Goal: Information Seeking & Learning: Check status

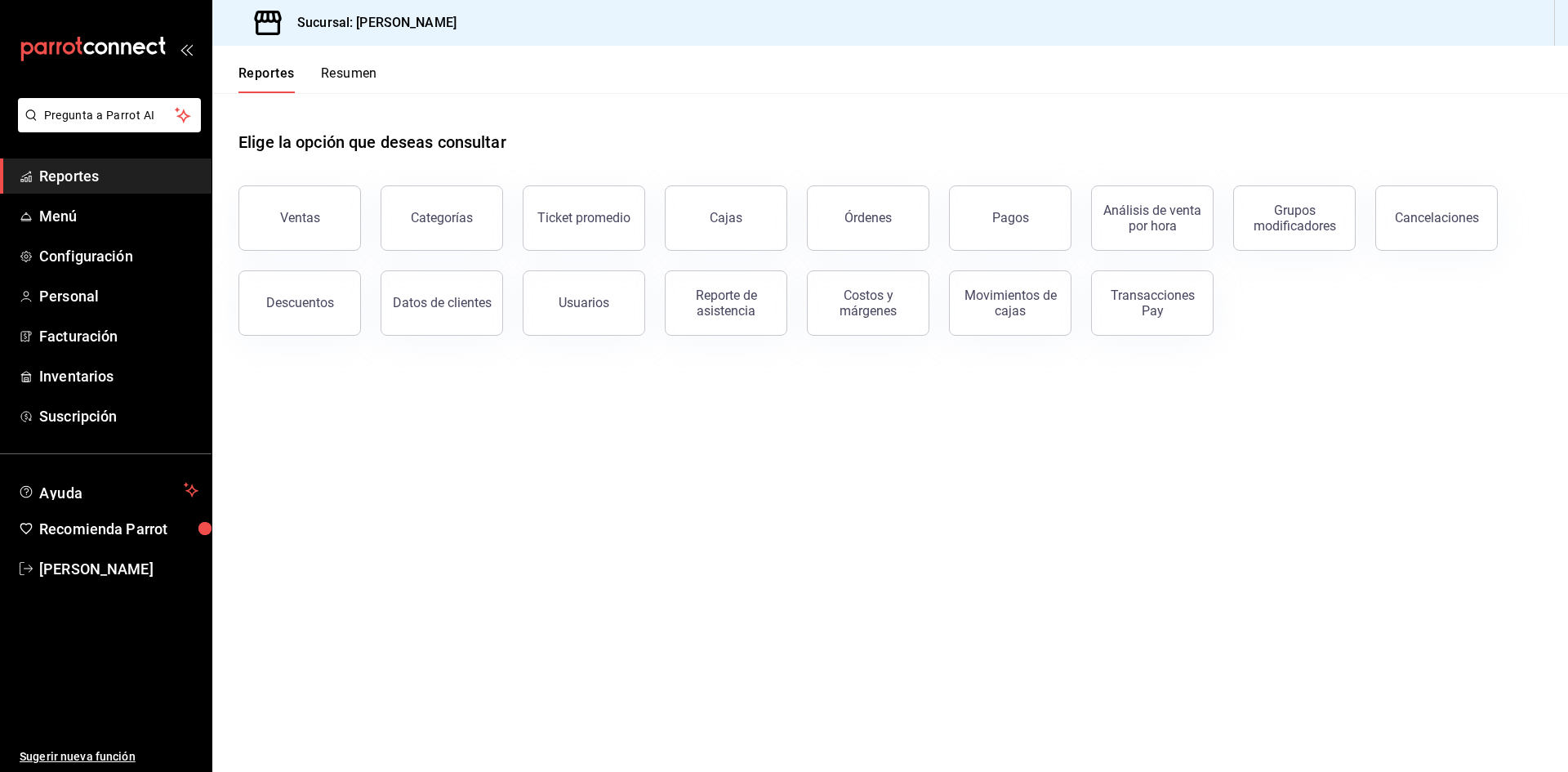
click at [358, 76] on button "Resumen" at bounding box center [350, 79] width 57 height 27
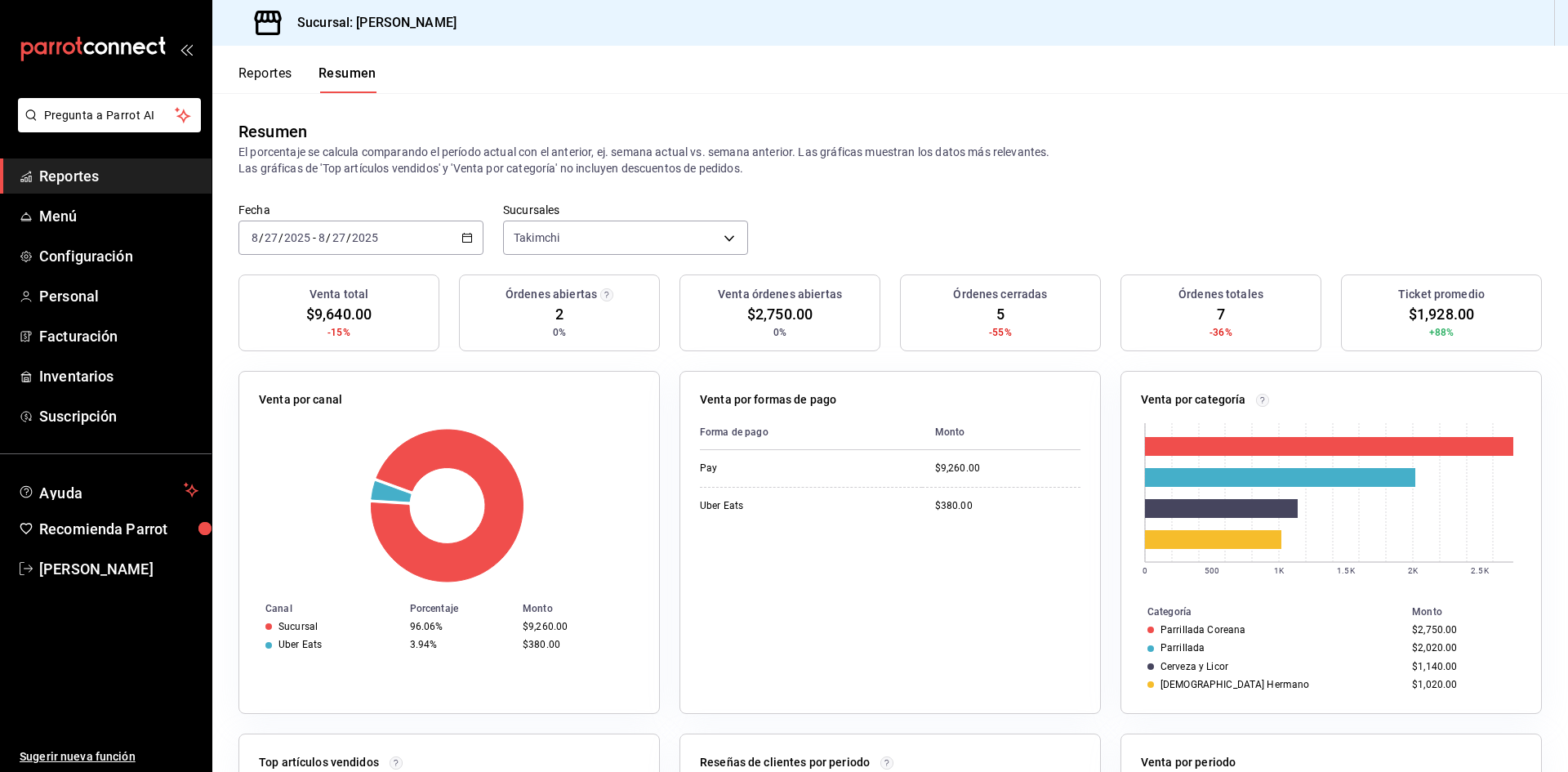
click at [285, 75] on button "Reportes" at bounding box center [265, 79] width 54 height 27
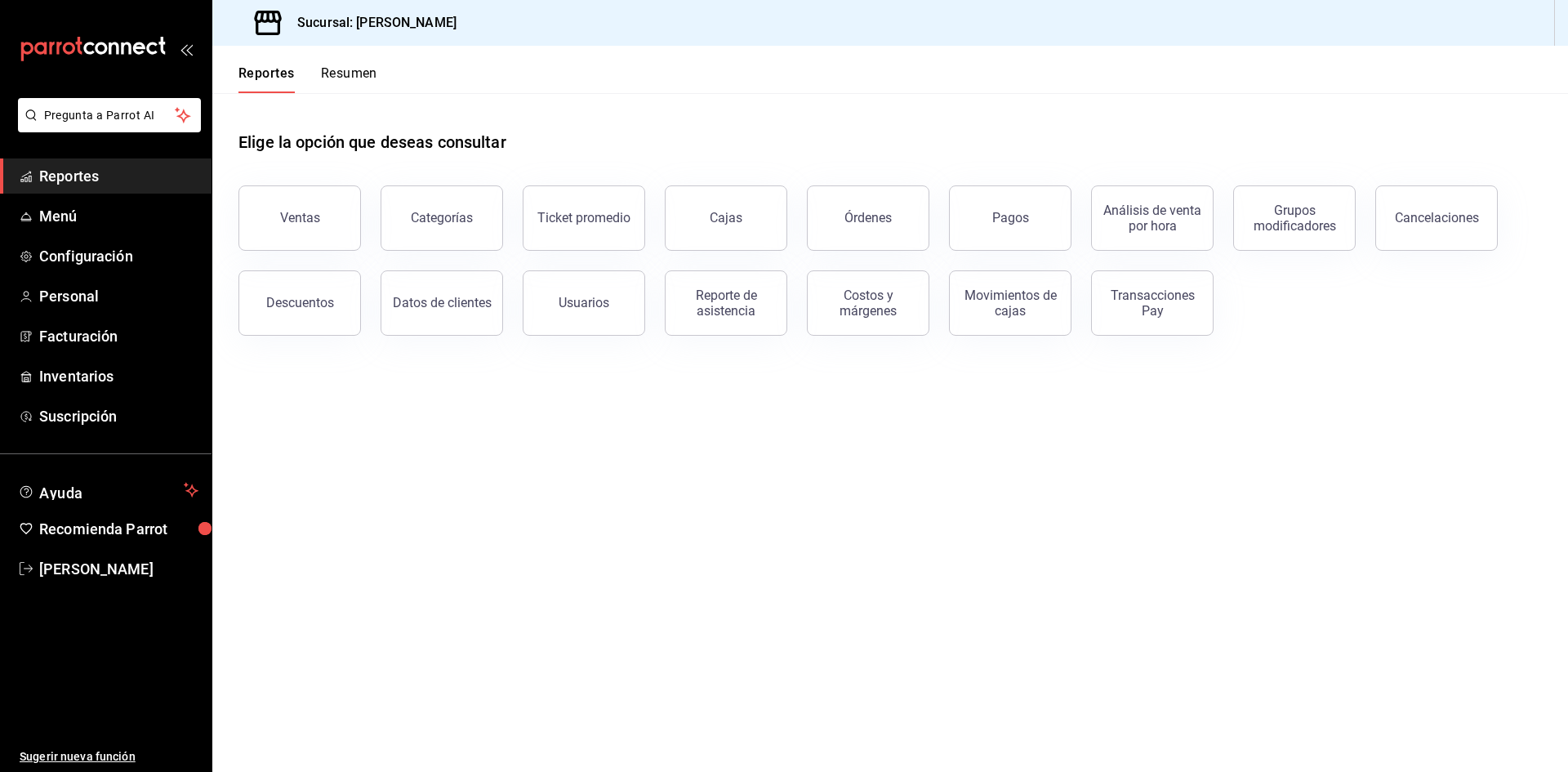
click at [345, 76] on button "Resumen" at bounding box center [350, 79] width 57 height 27
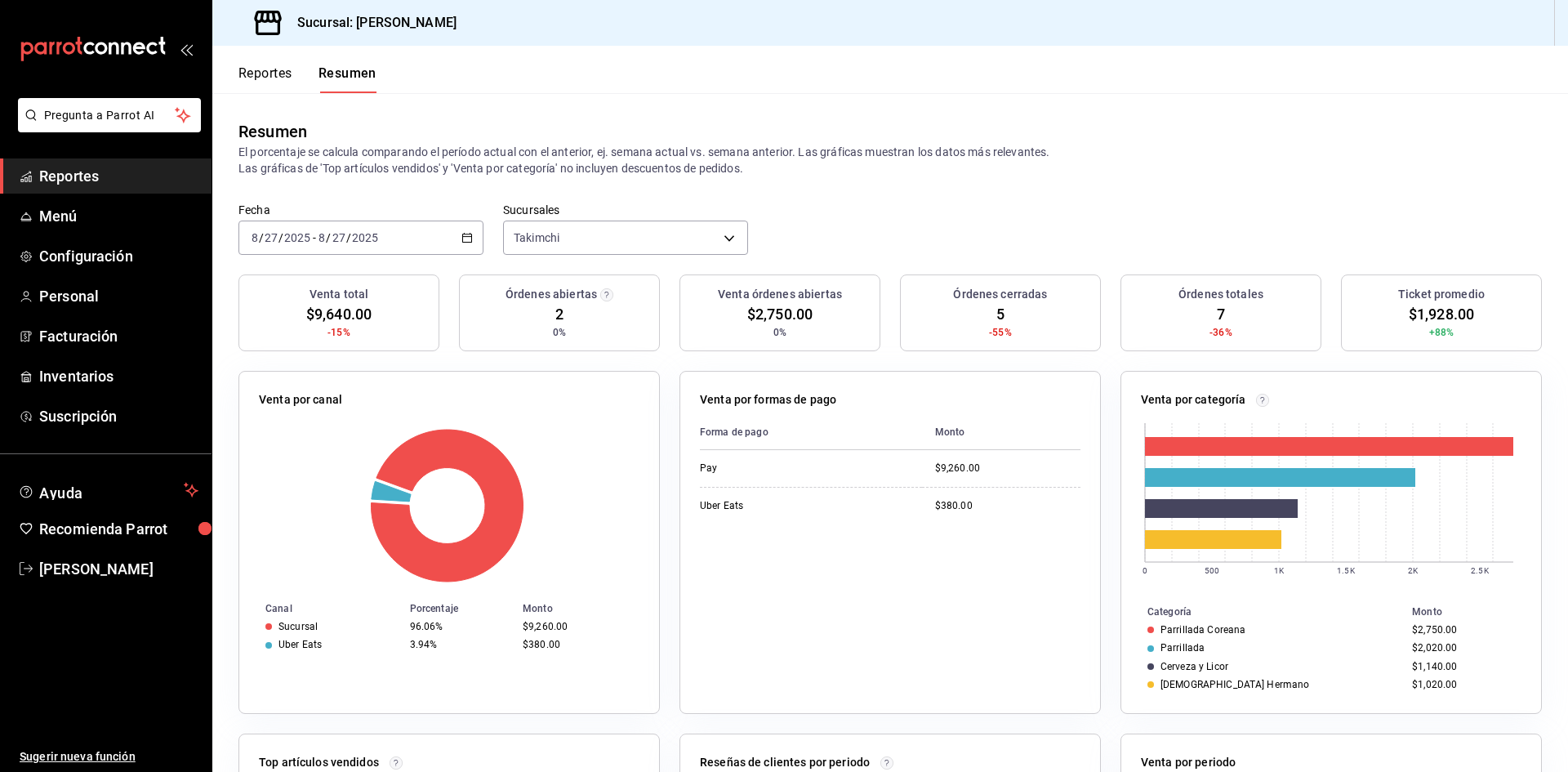
click at [295, 79] on div "Reportes Resumen" at bounding box center [308, 79] width 138 height 27
click at [280, 80] on button "Reportes" at bounding box center [265, 79] width 54 height 27
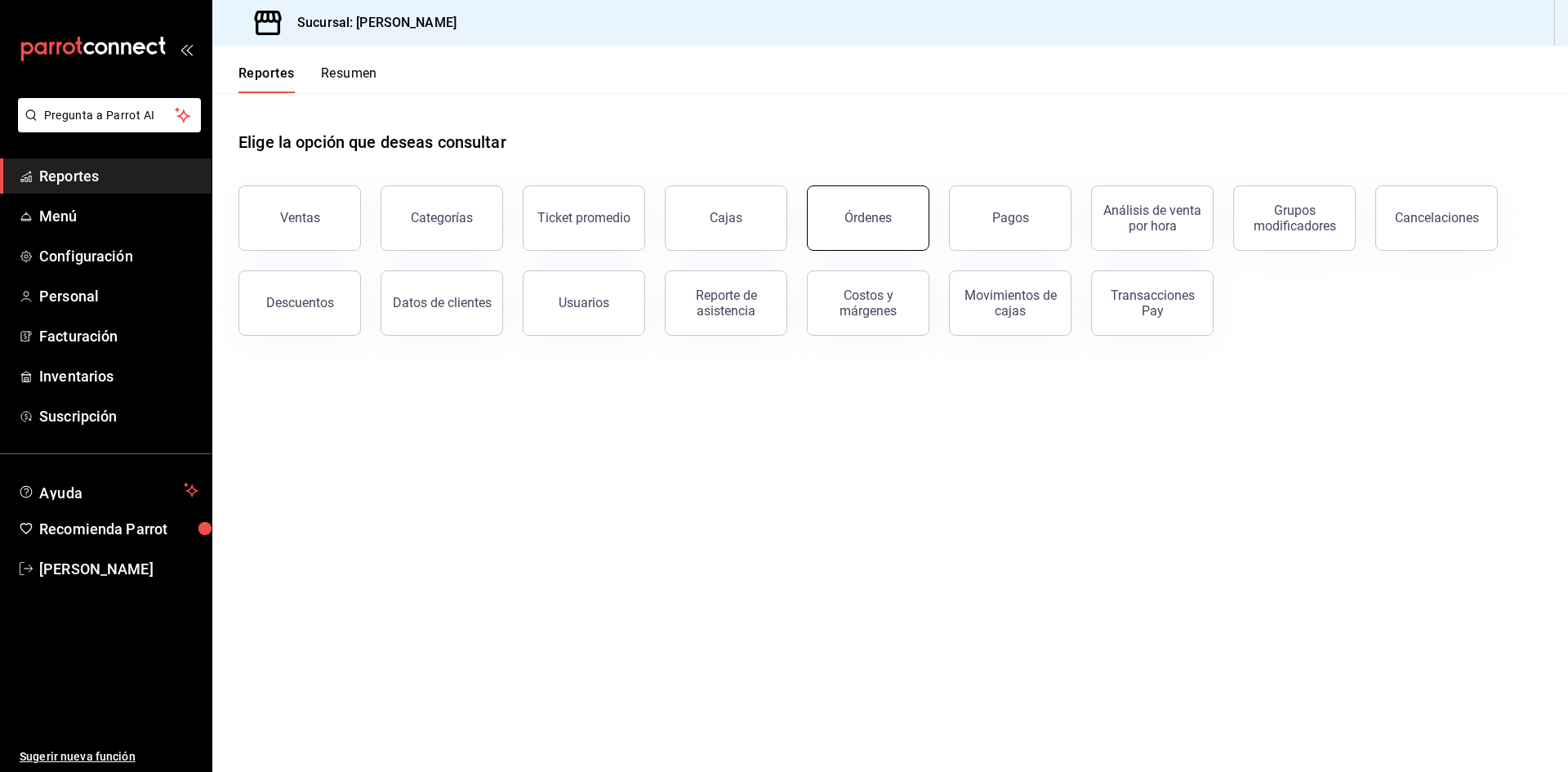
click at [885, 217] on div "Órdenes" at bounding box center [868, 217] width 47 height 16
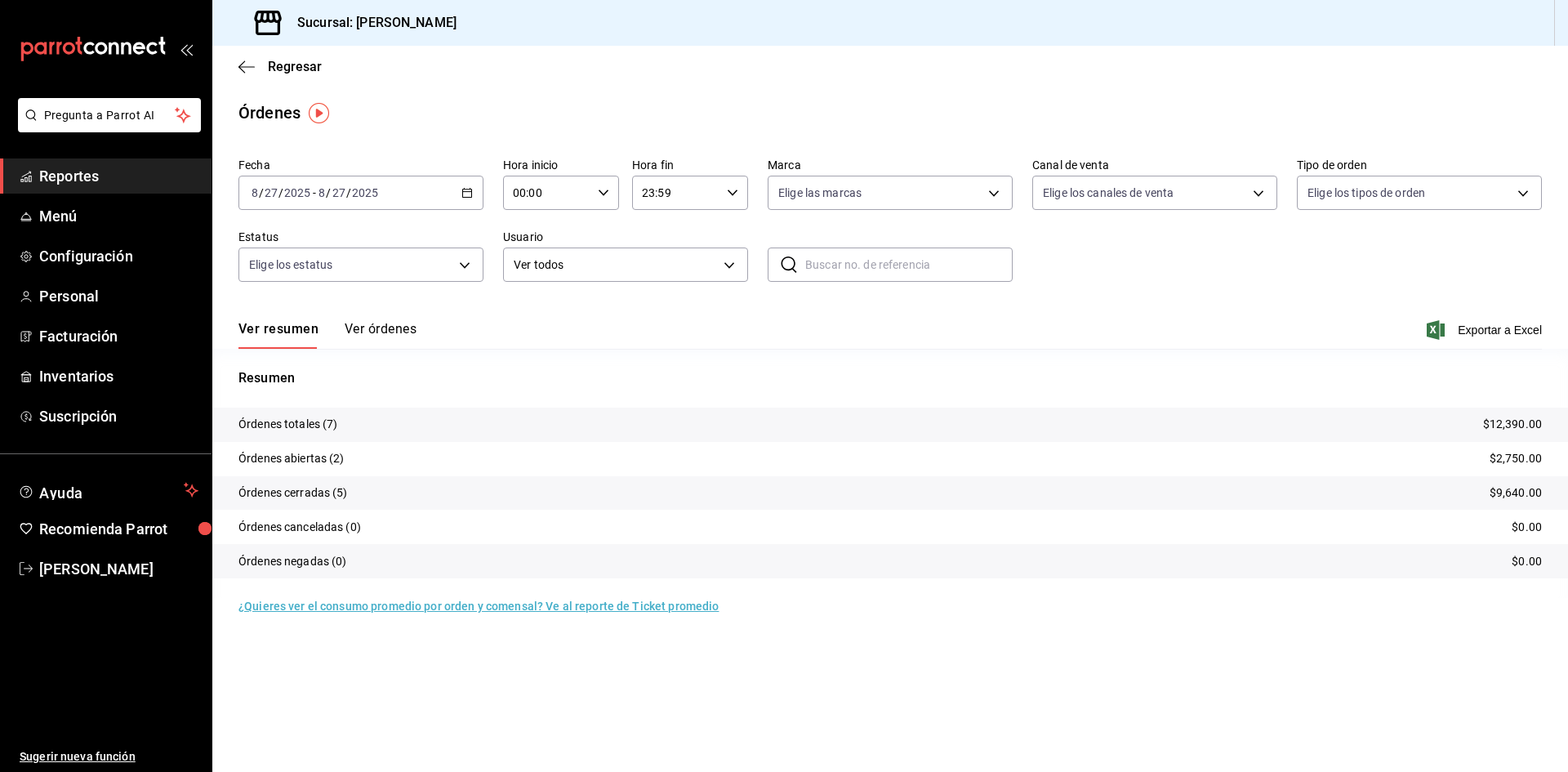
click at [391, 325] on button "Ver órdenes" at bounding box center [380, 335] width 72 height 27
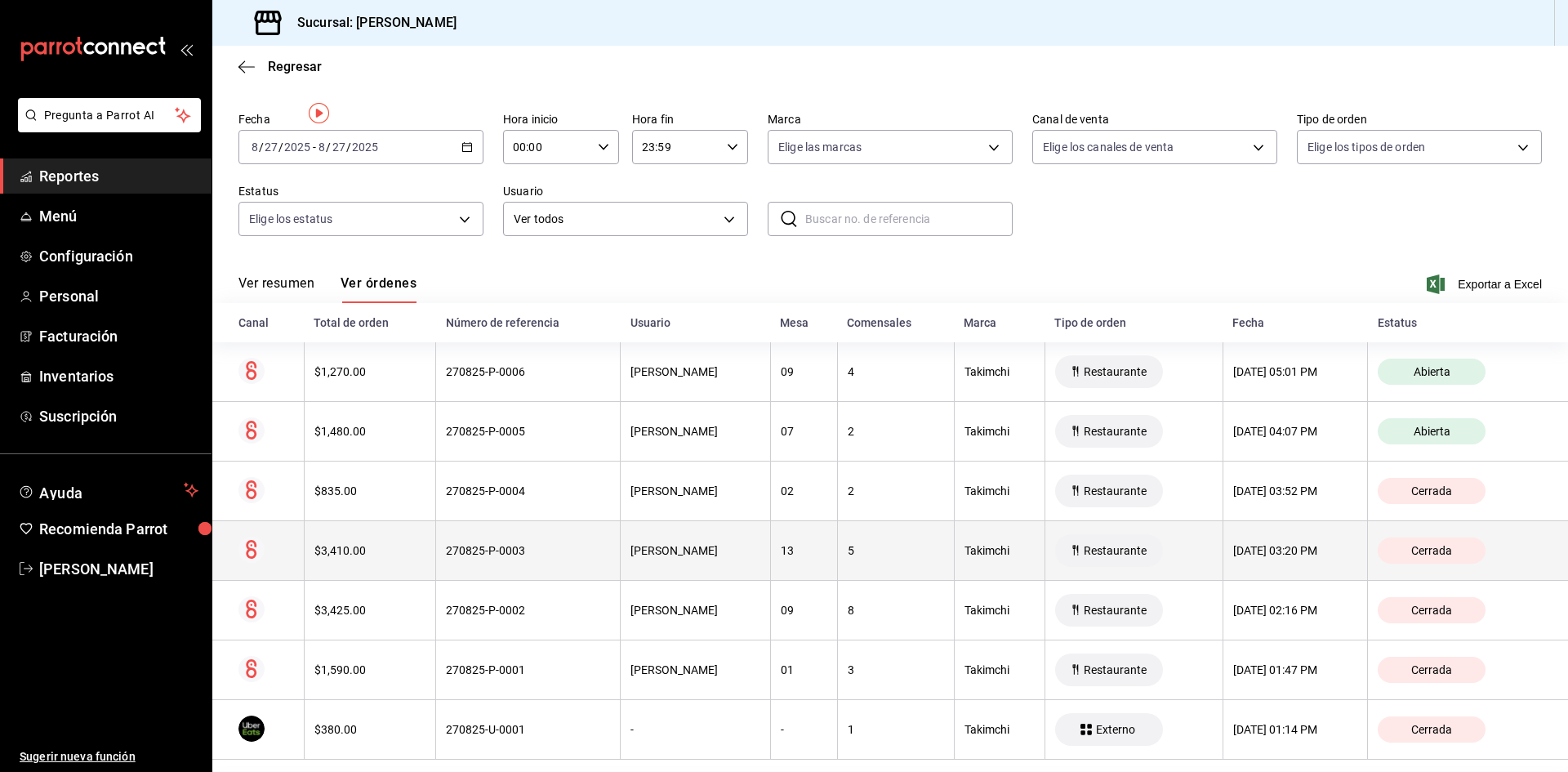
scroll to position [67, 0]
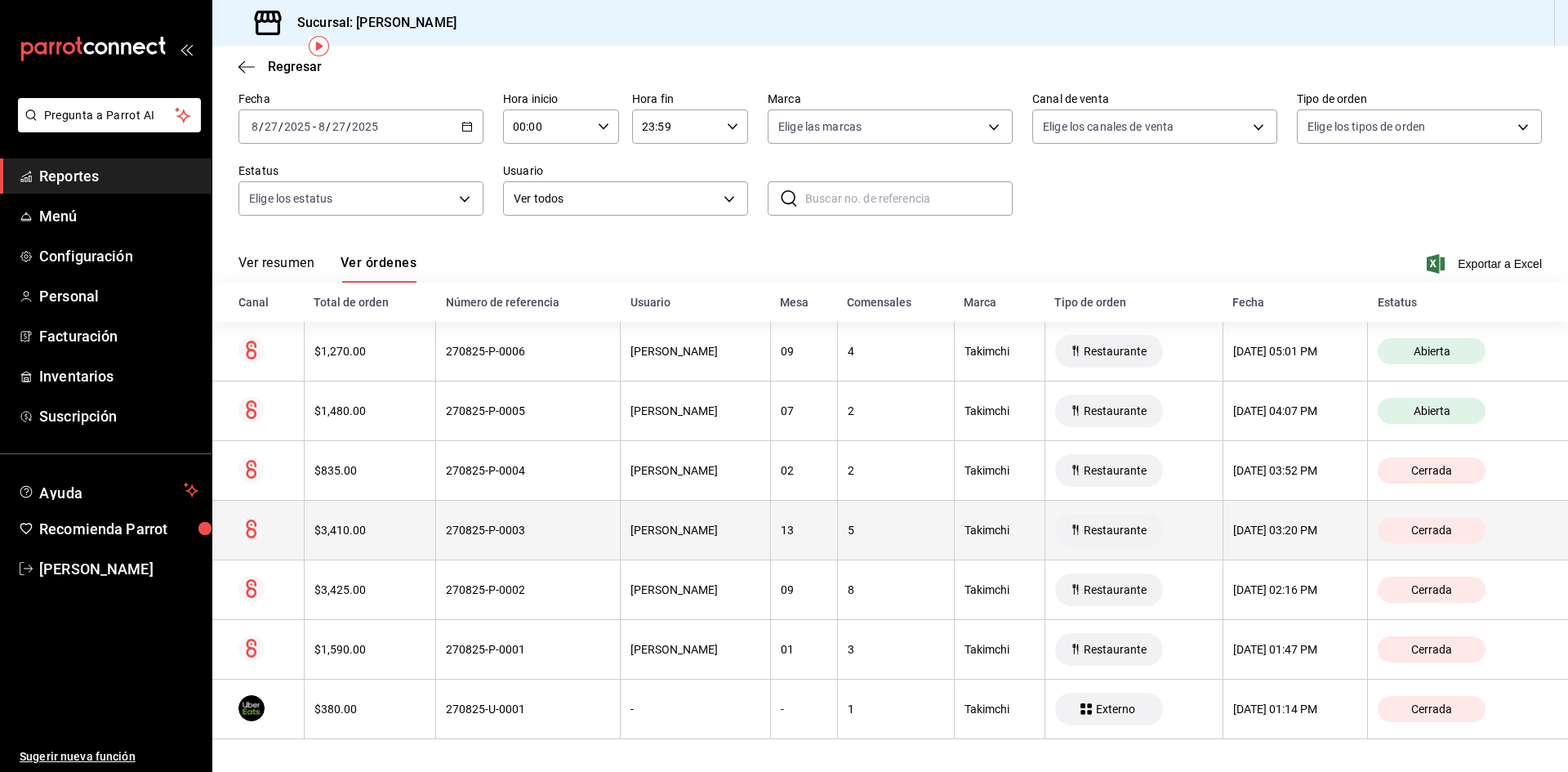
click at [776, 547] on th "13" at bounding box center [803, 531] width 67 height 60
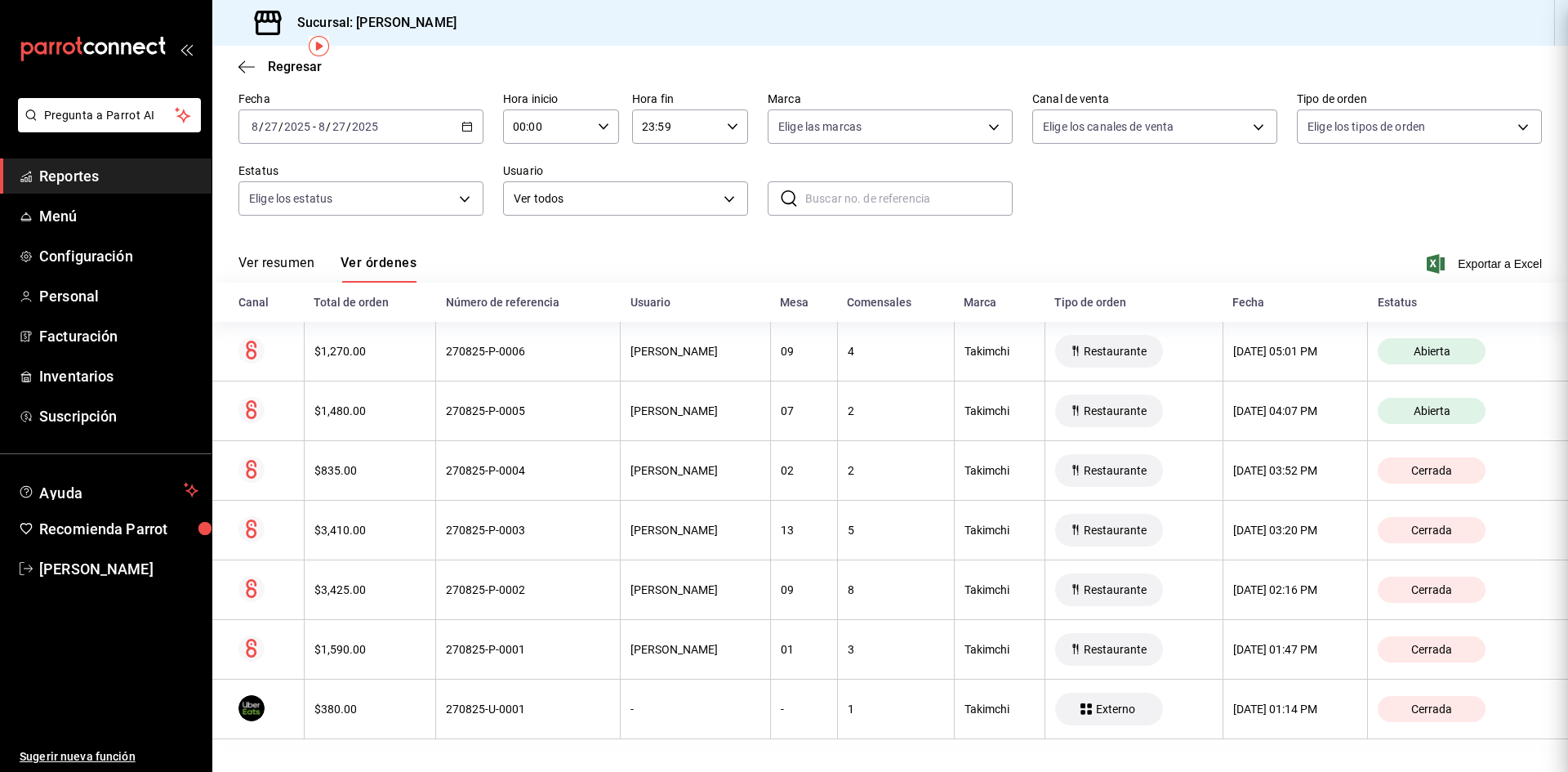
scroll to position [0, 0]
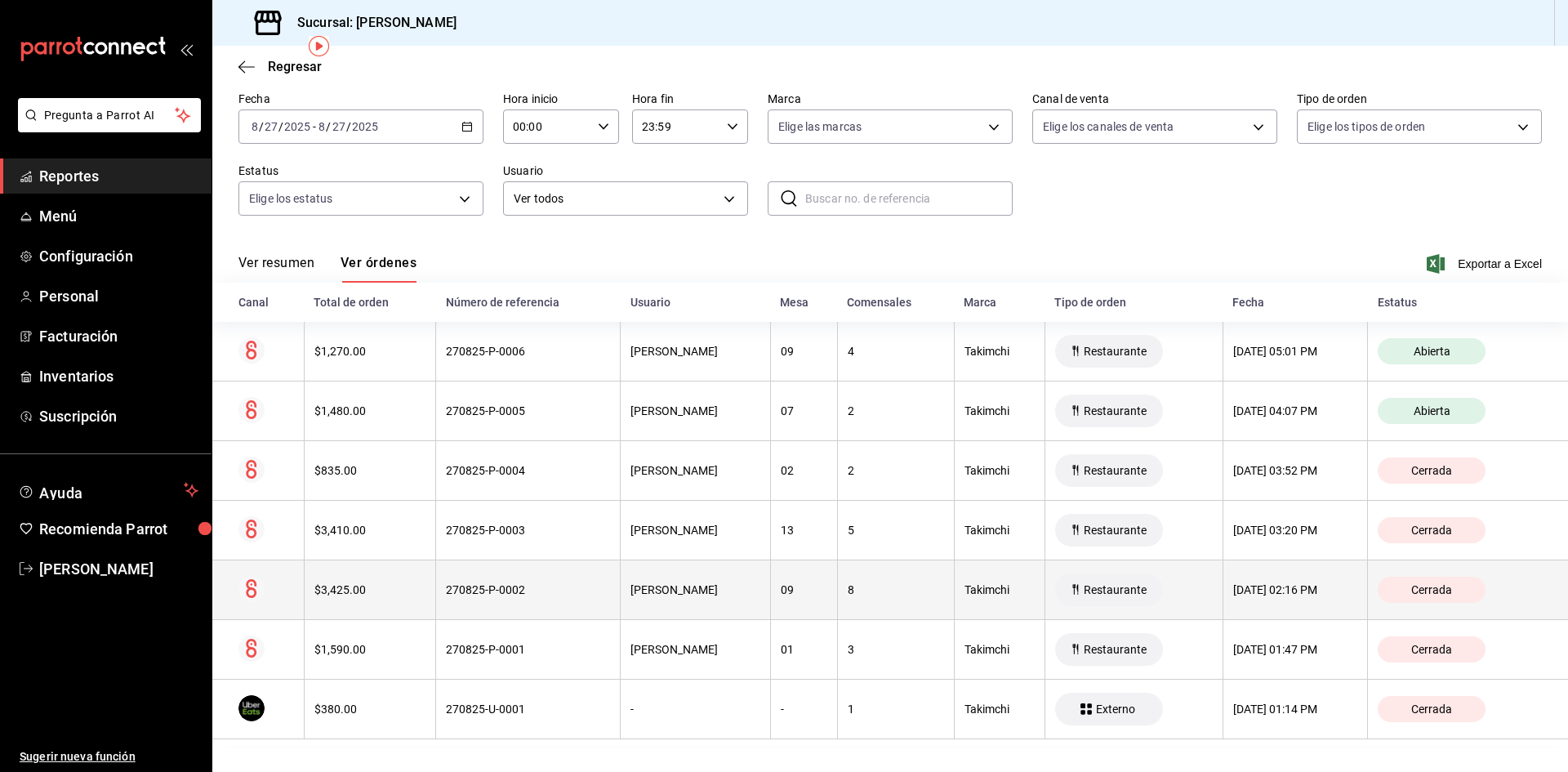
click at [621, 565] on th "[PERSON_NAME]" at bounding box center [696, 590] width 150 height 60
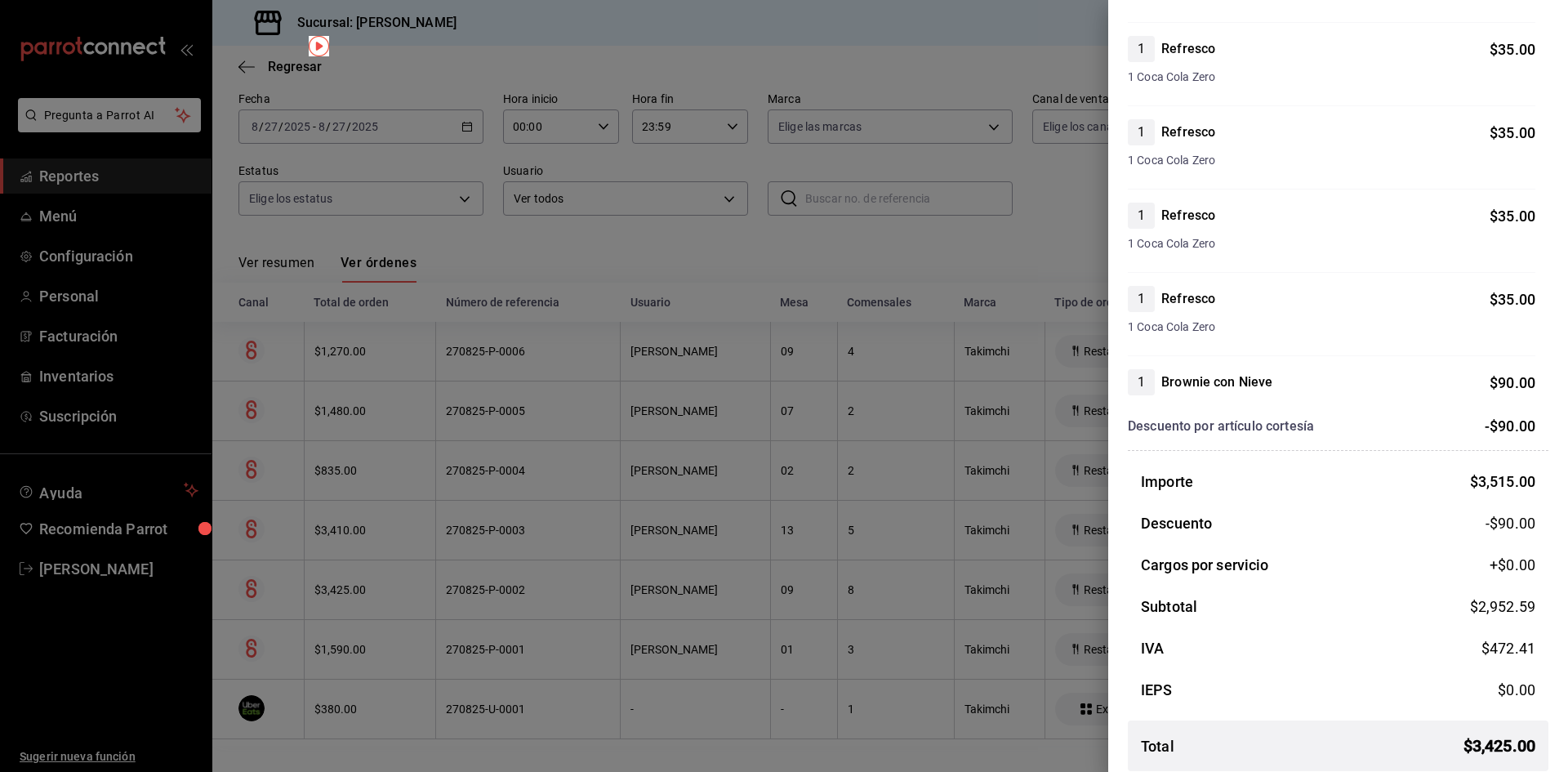
scroll to position [1553, 0]
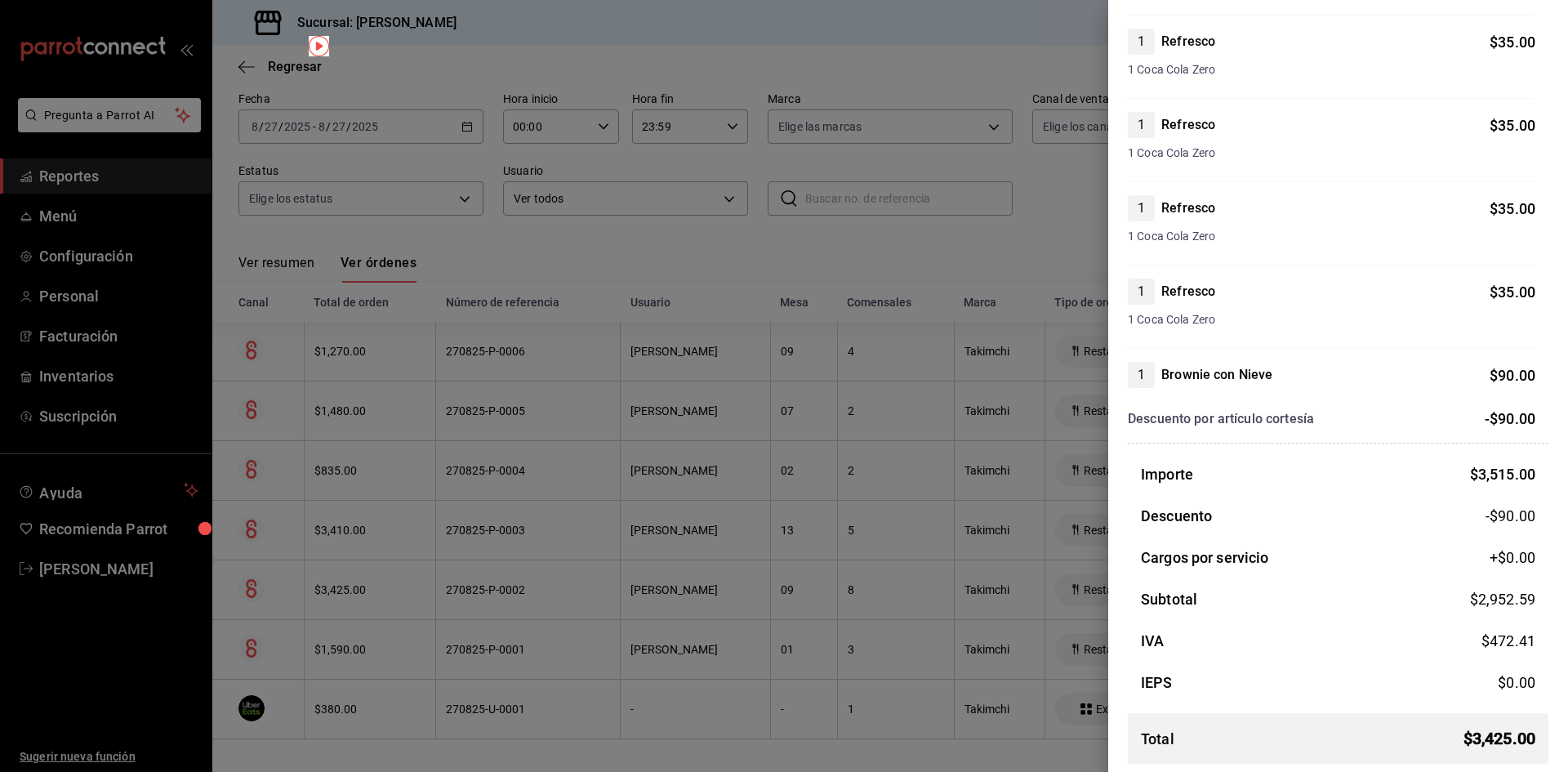
click at [823, 424] on div at bounding box center [784, 386] width 1568 height 772
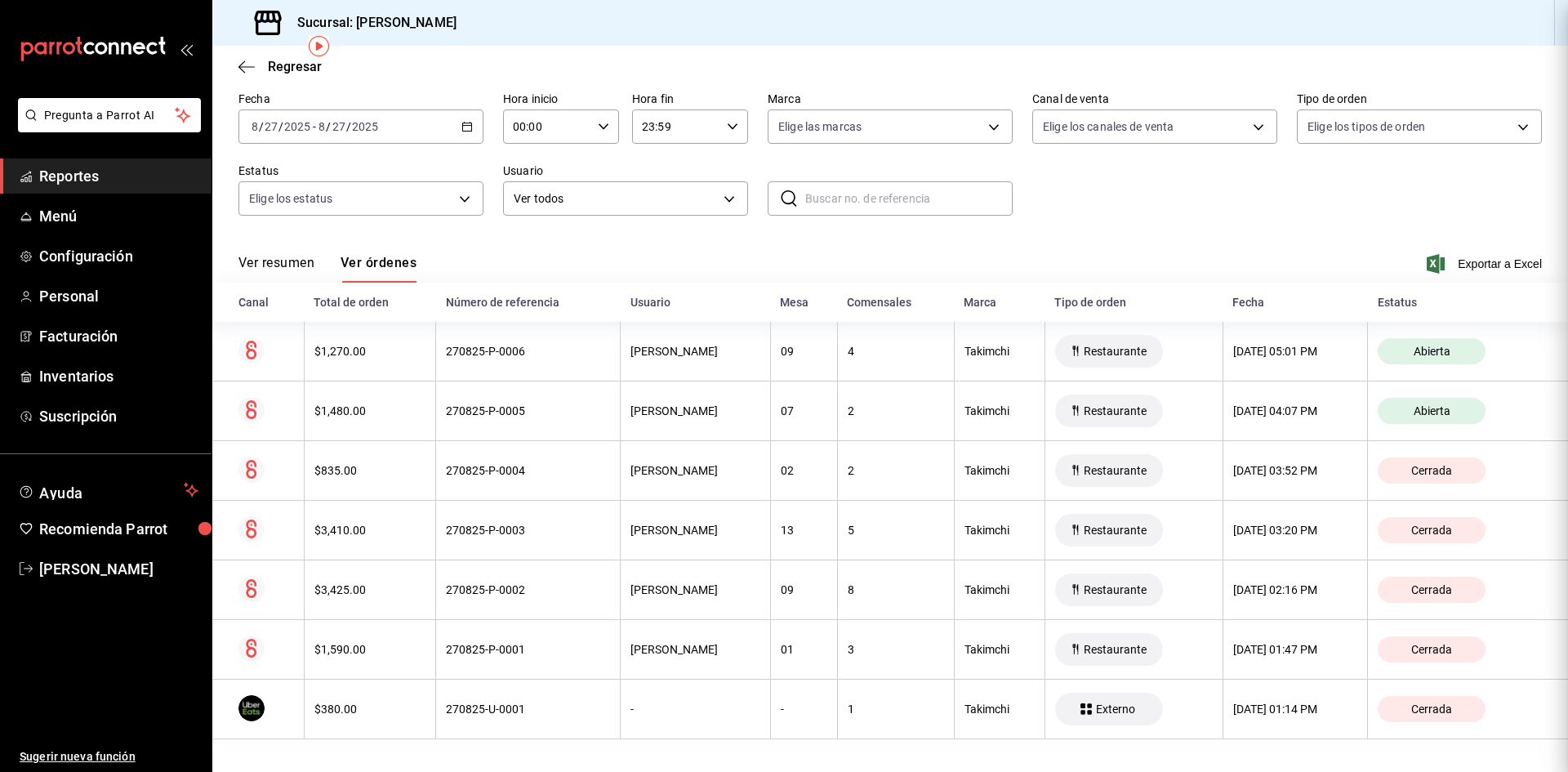
scroll to position [0, 0]
click at [837, 424] on th "2" at bounding box center [896, 411] width 117 height 60
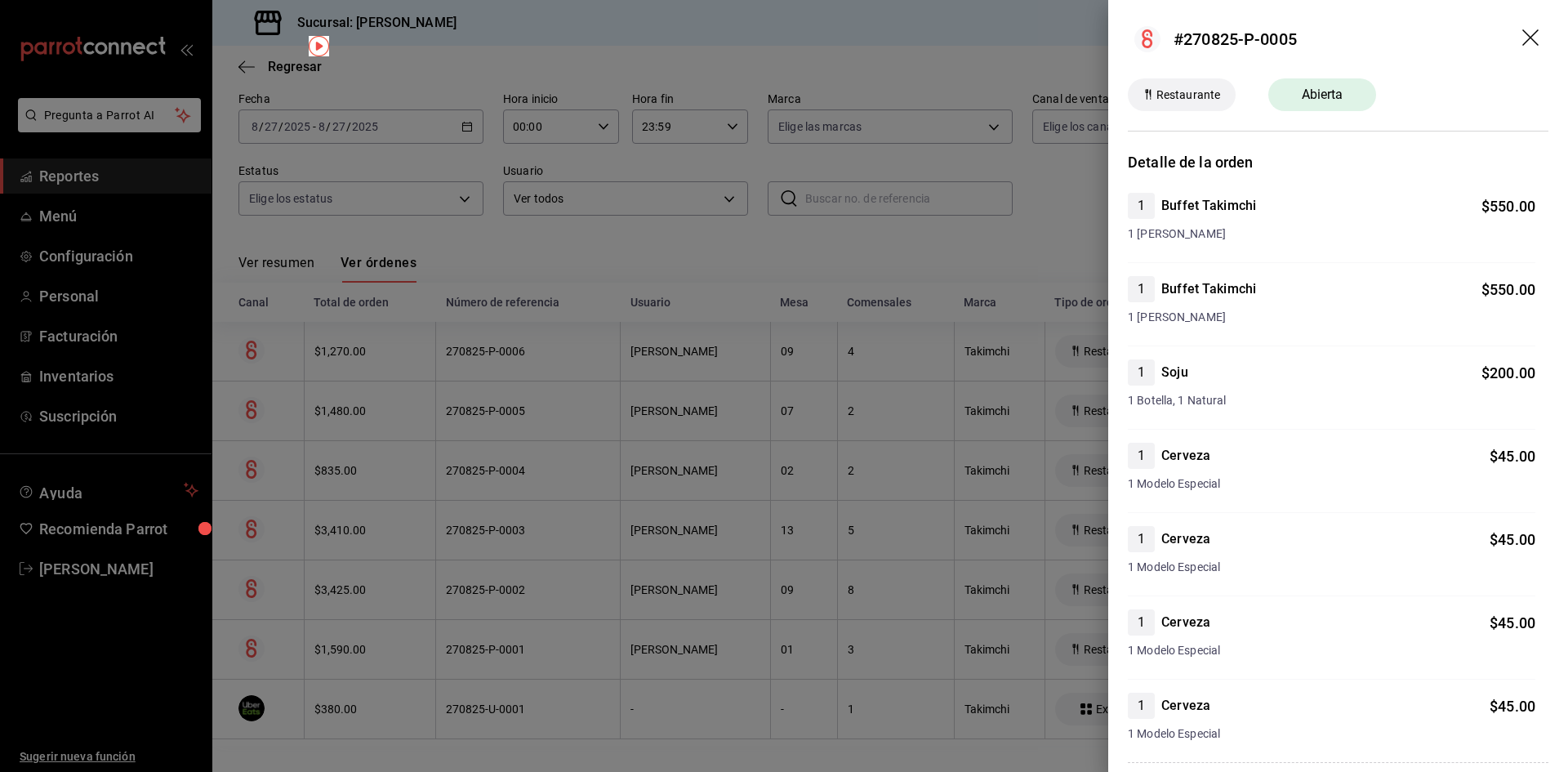
click at [852, 406] on div at bounding box center [784, 386] width 1568 height 772
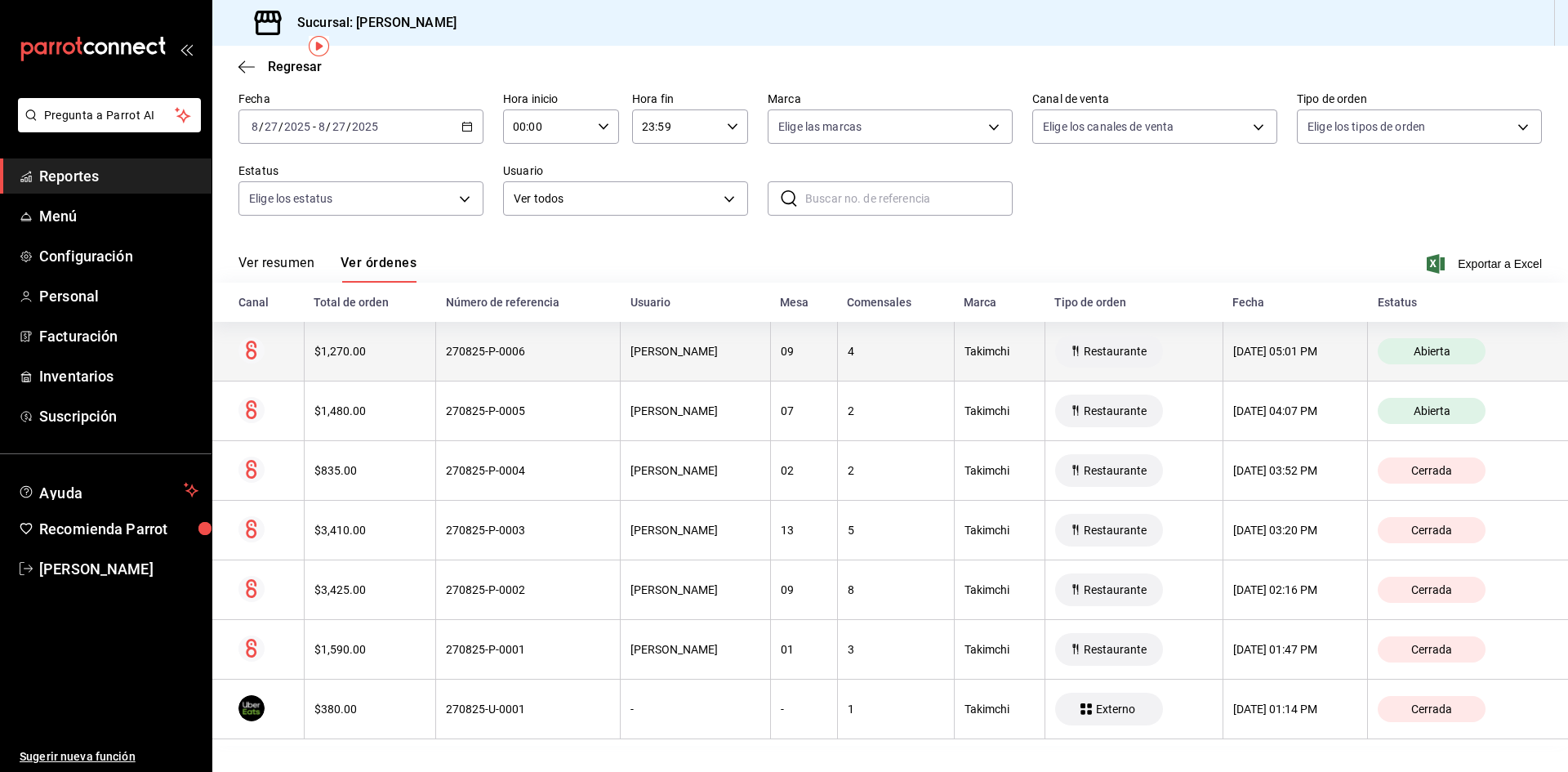
click at [722, 363] on th "[PERSON_NAME]" at bounding box center [696, 352] width 150 height 60
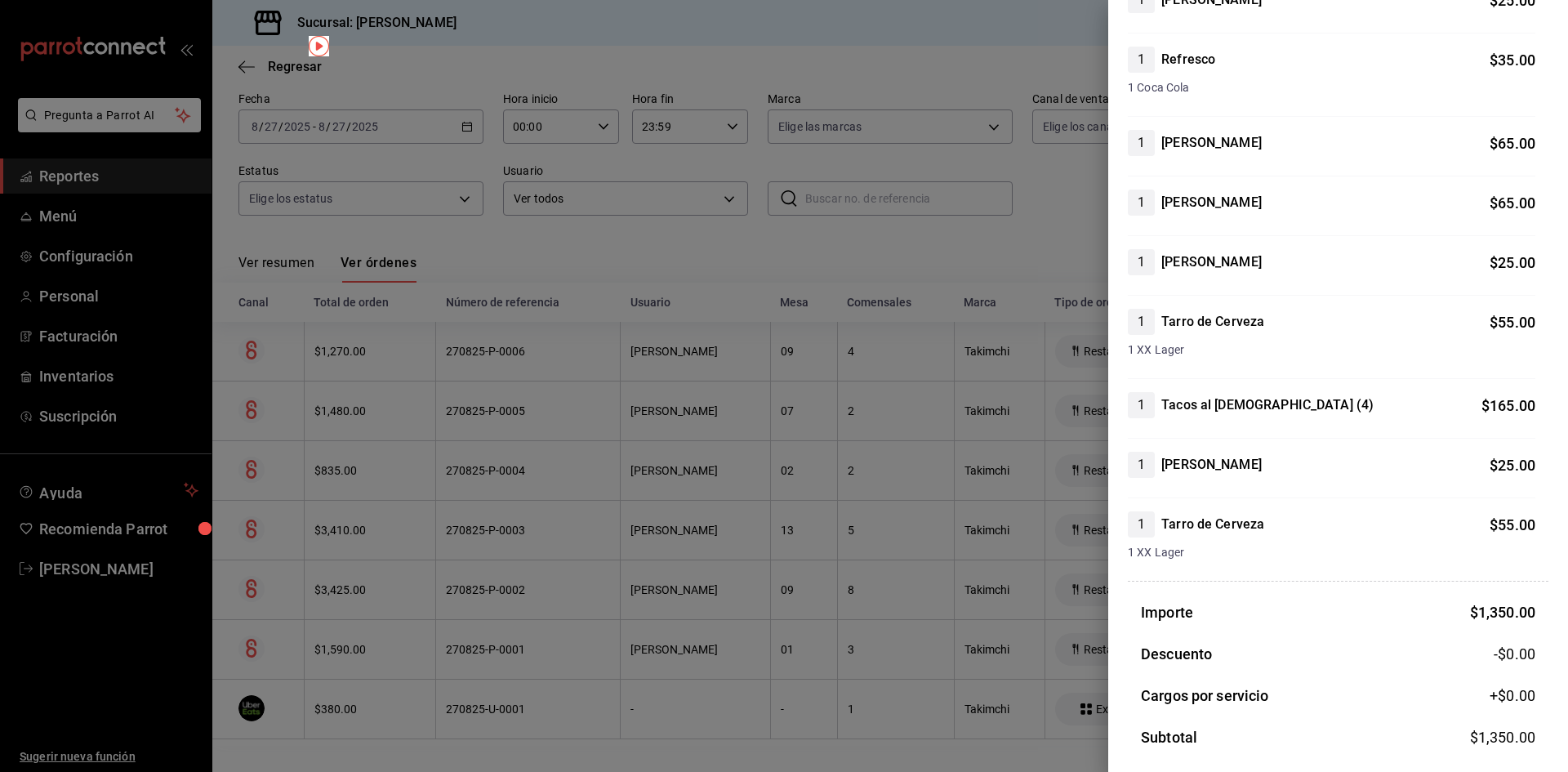
scroll to position [491, 0]
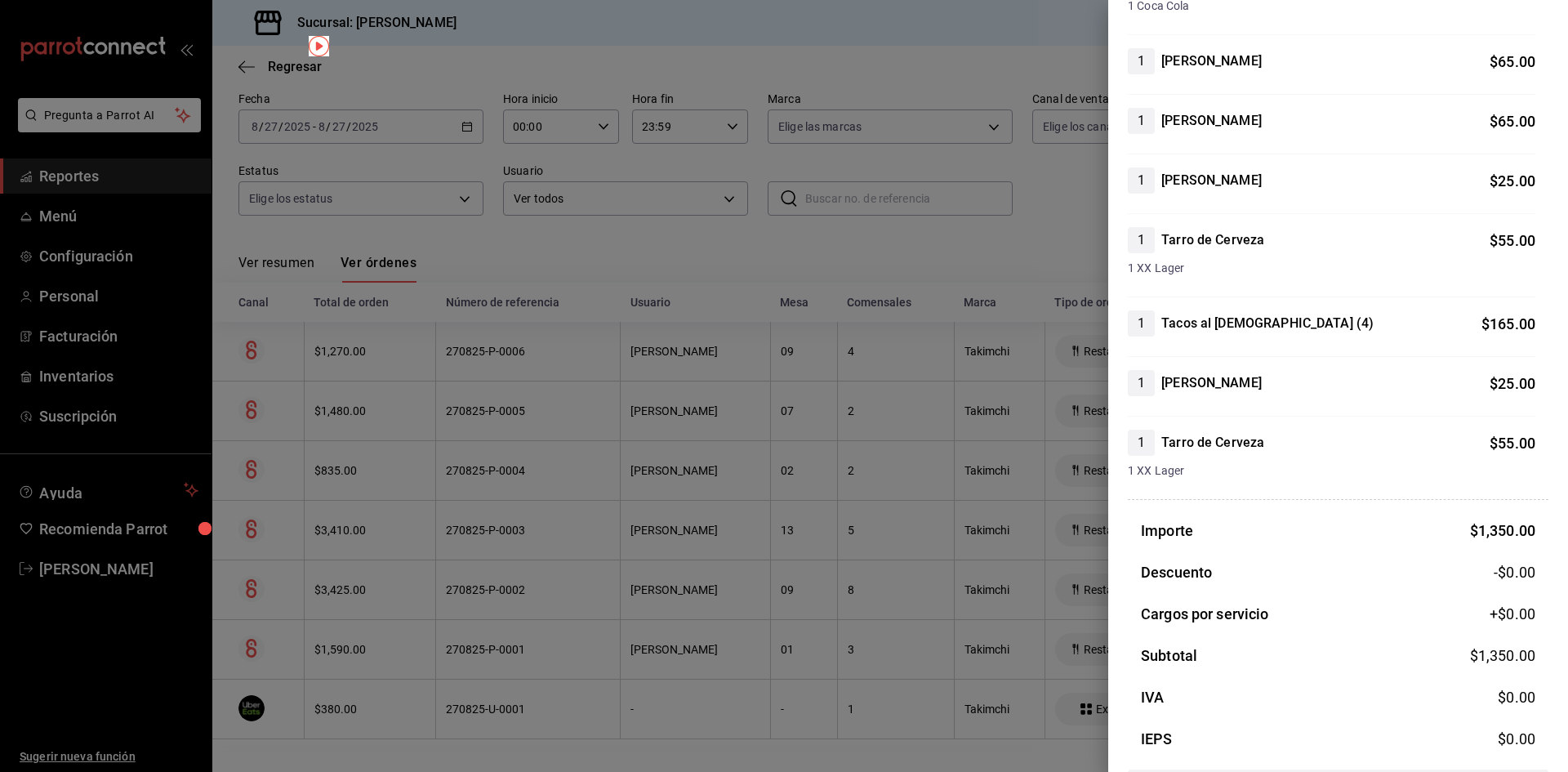
click at [834, 375] on div at bounding box center [784, 386] width 1568 height 772
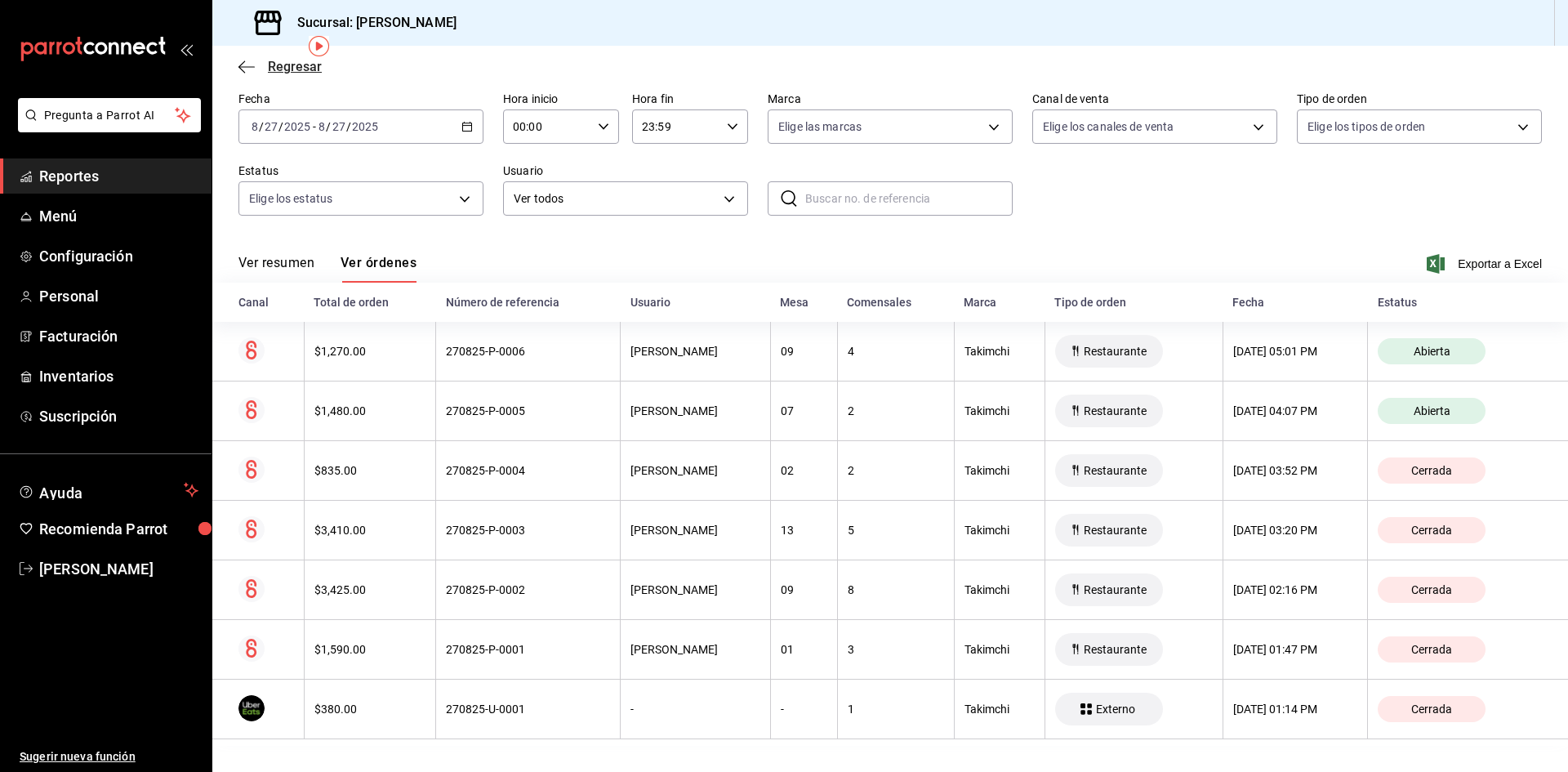
click at [242, 66] on icon "button" at bounding box center [247, 67] width 17 height 15
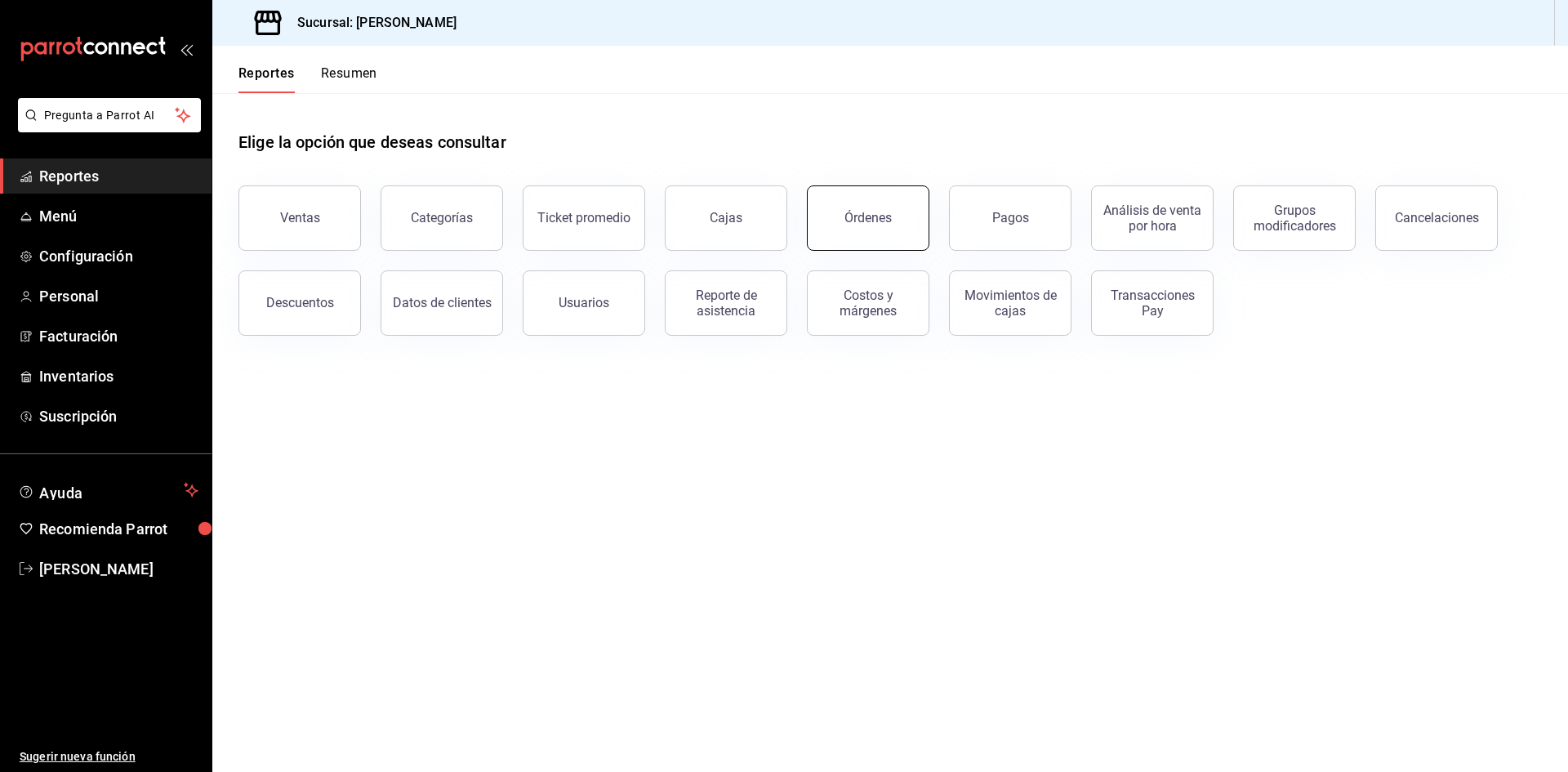
click at [891, 222] on button "Órdenes" at bounding box center [868, 218] width 122 height 66
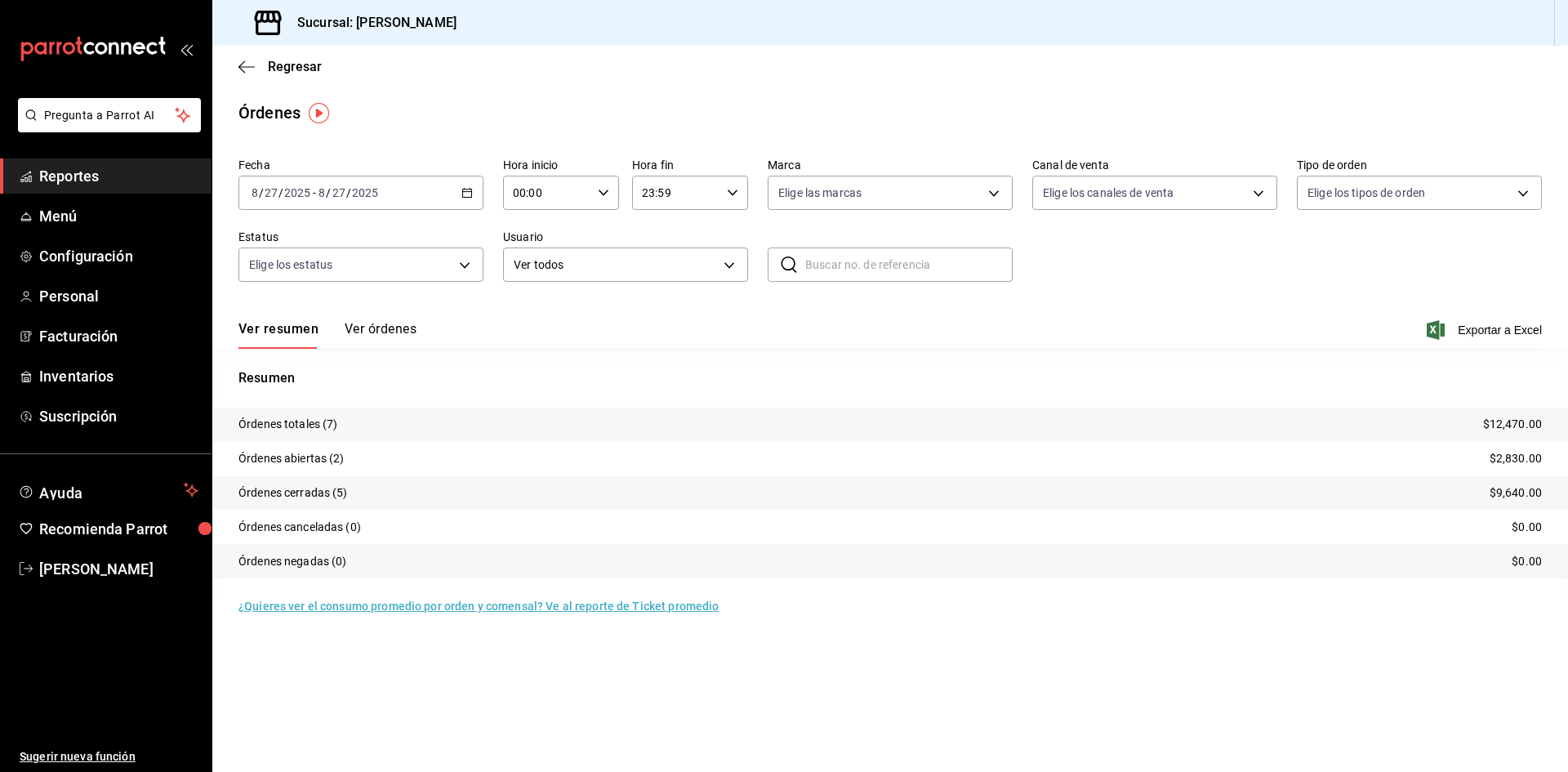
click at [468, 187] on div "[DATE] [DATE] - [DATE] [DATE]" at bounding box center [361, 192] width 245 height 34
click at [327, 415] on li "Rango de fechas" at bounding box center [316, 426] width 153 height 37
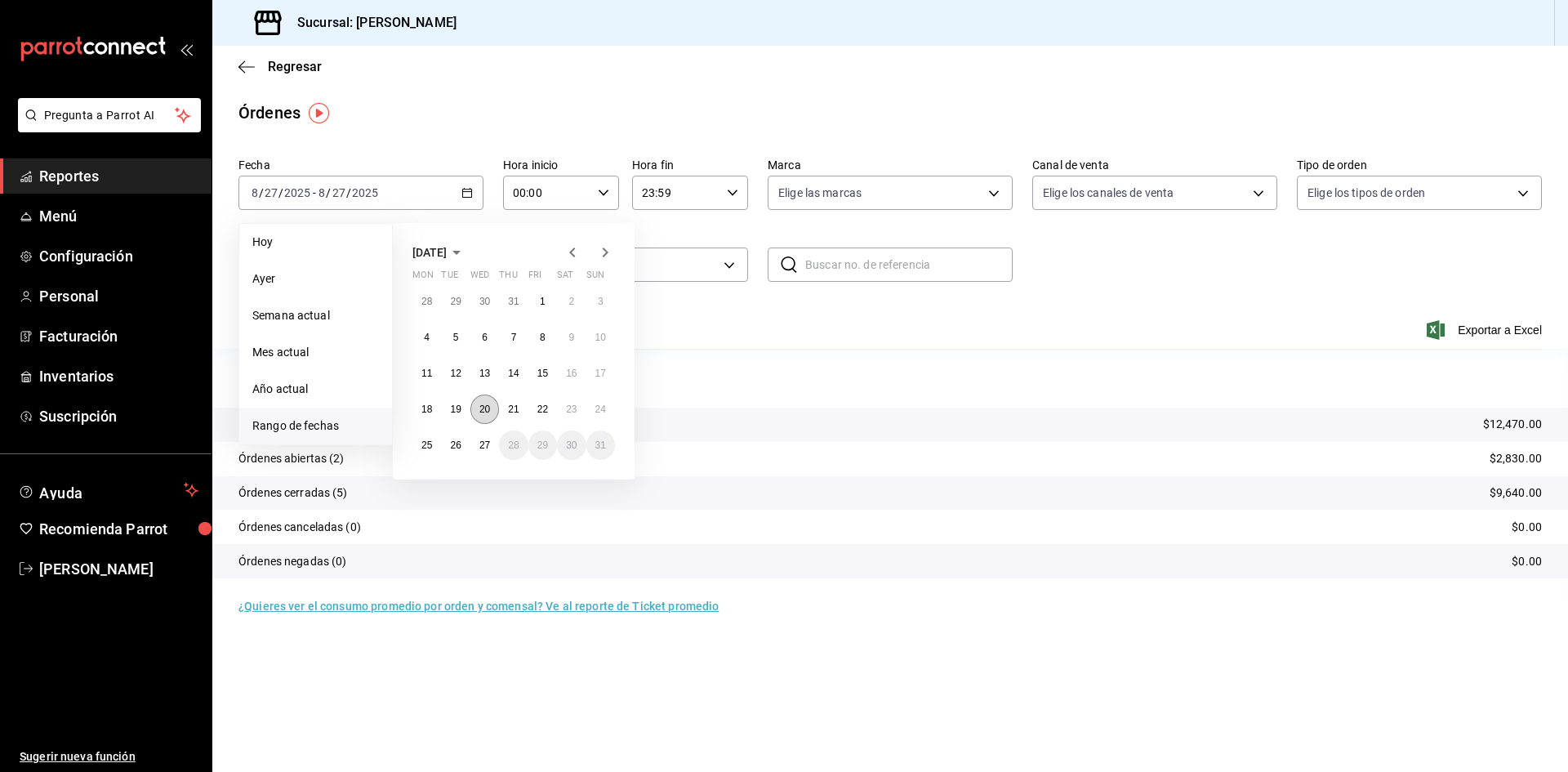
click at [486, 411] on abbr "20" at bounding box center [484, 410] width 11 height 12
click at [455, 443] on abbr "26" at bounding box center [455, 446] width 11 height 12
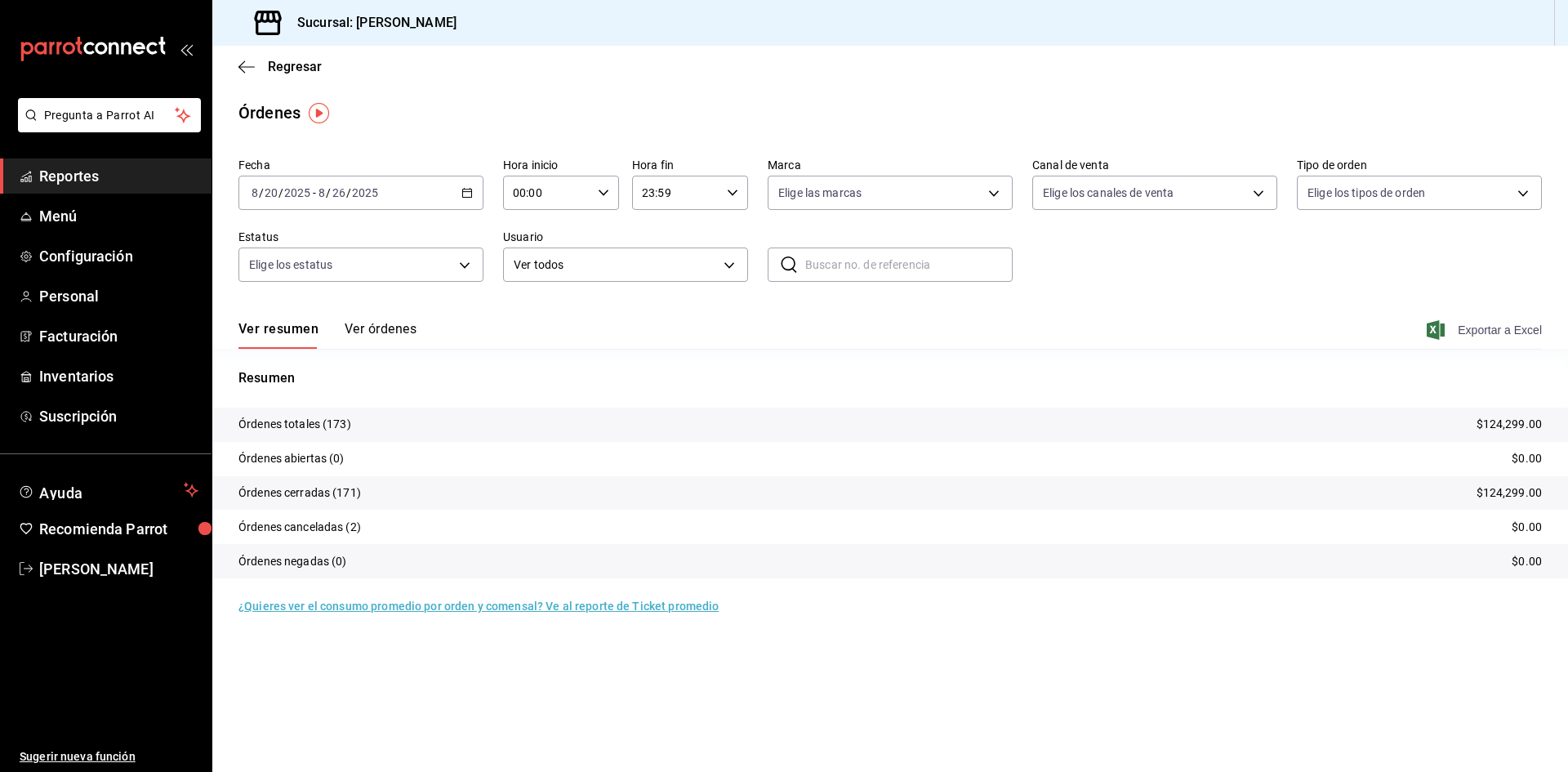
click at [1481, 332] on span "Exportar a Excel" at bounding box center [1486, 331] width 112 height 20
click at [464, 189] on \(Stroke\) "button" at bounding box center [464, 188] width 1 height 1
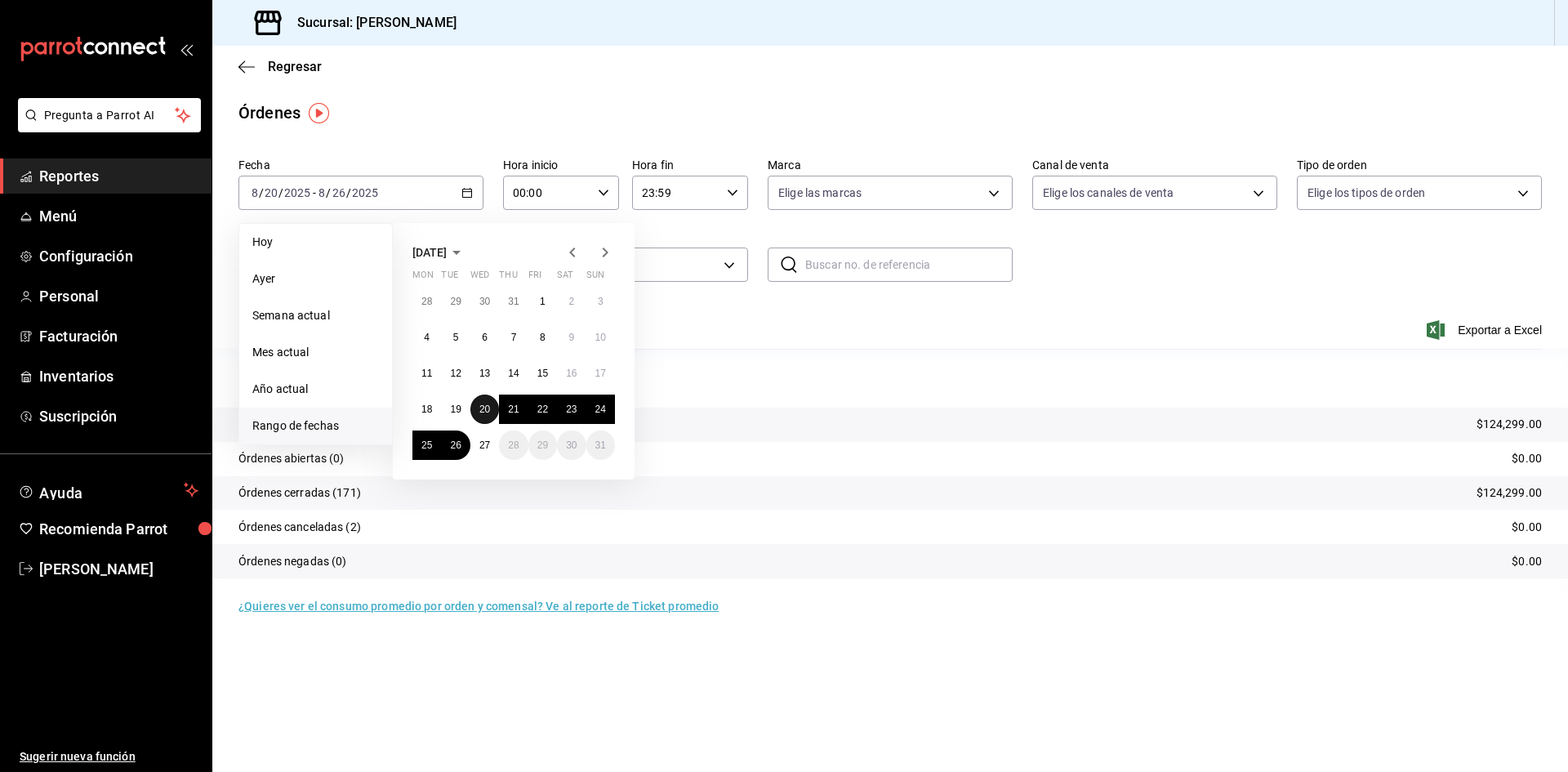
click at [484, 406] on abbr "20" at bounding box center [484, 410] width 11 height 12
click at [484, 406] on abbr "20" at bounding box center [484, 410] width 11 height 12
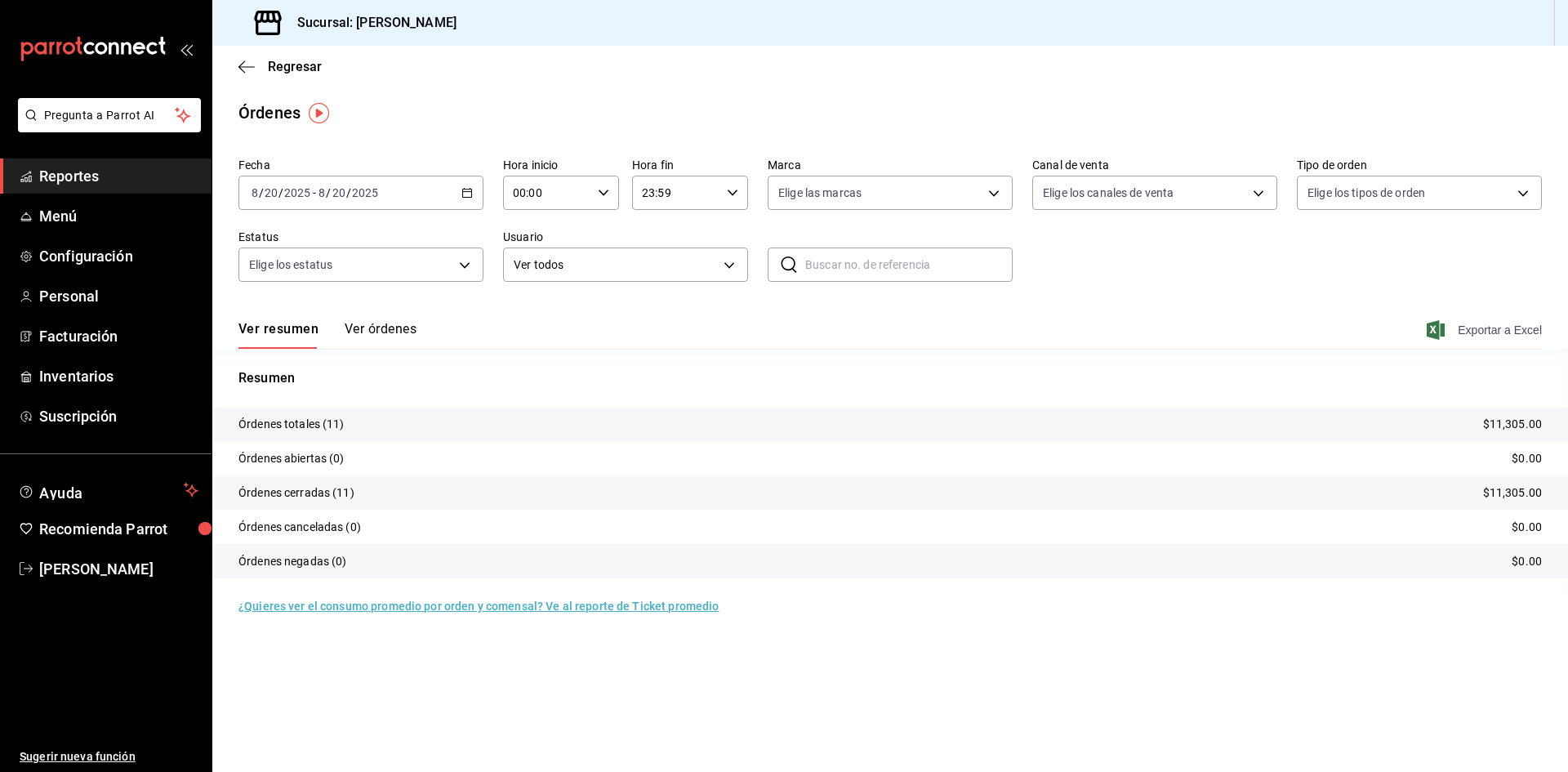
click at [1500, 325] on span "Exportar a Excel" at bounding box center [1486, 331] width 112 height 20
click at [246, 72] on icon "button" at bounding box center [247, 67] width 17 height 15
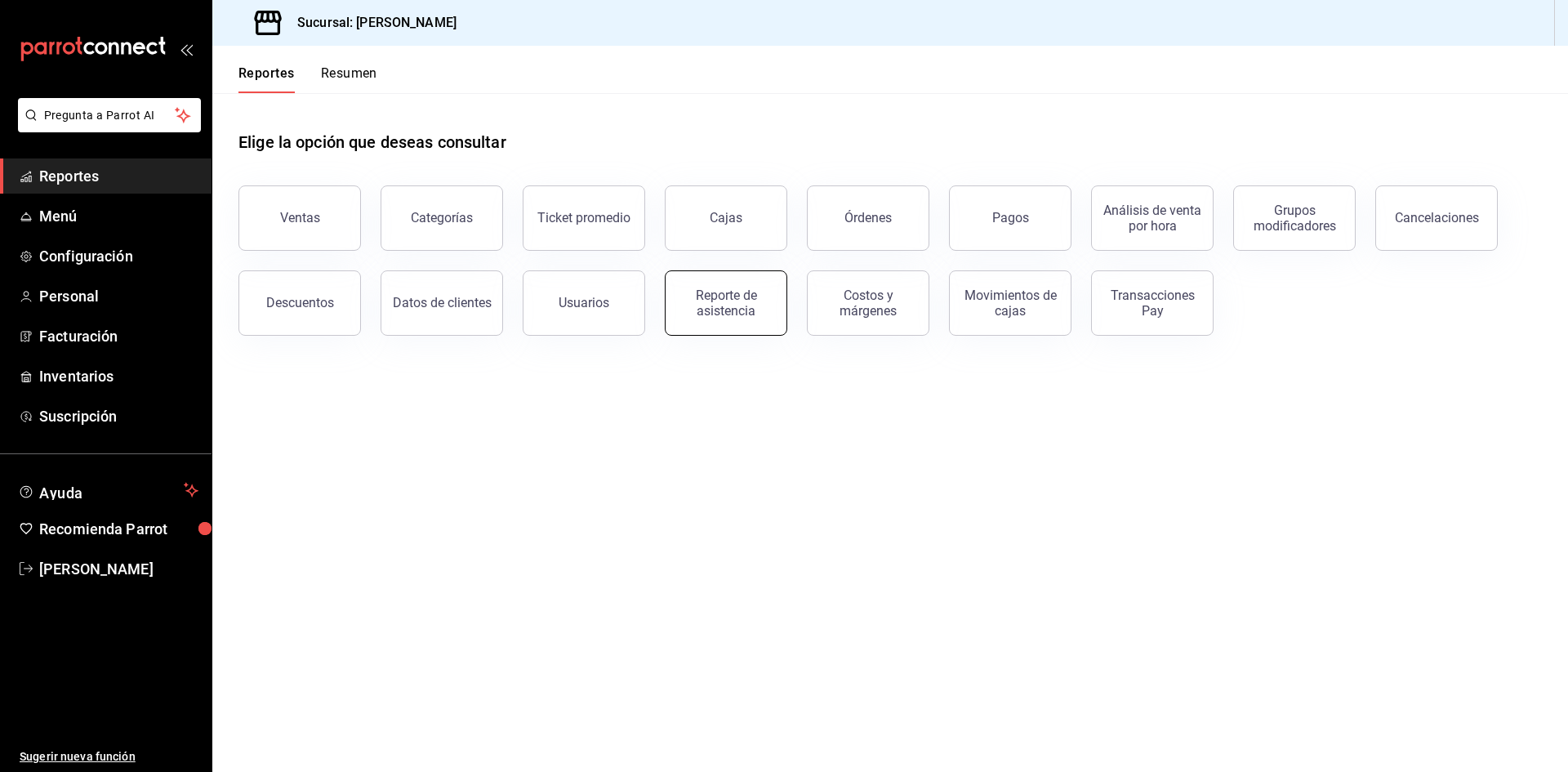
click at [755, 314] on div "Reporte de asistencia" at bounding box center [727, 302] width 102 height 31
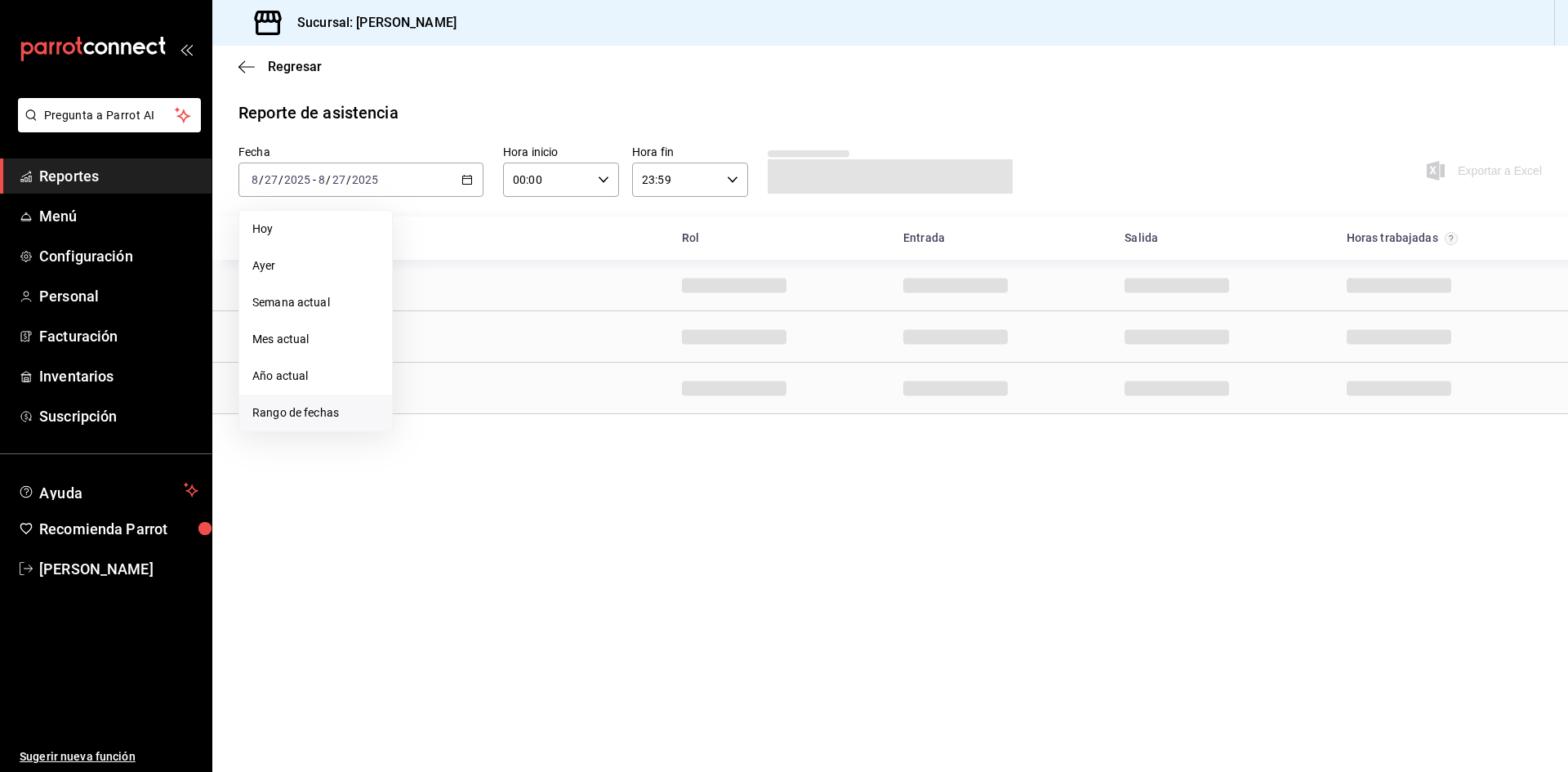
click at [350, 410] on span "Rango de fechas" at bounding box center [315, 413] width 127 height 17
click at [477, 394] on button "20" at bounding box center [484, 396] width 28 height 29
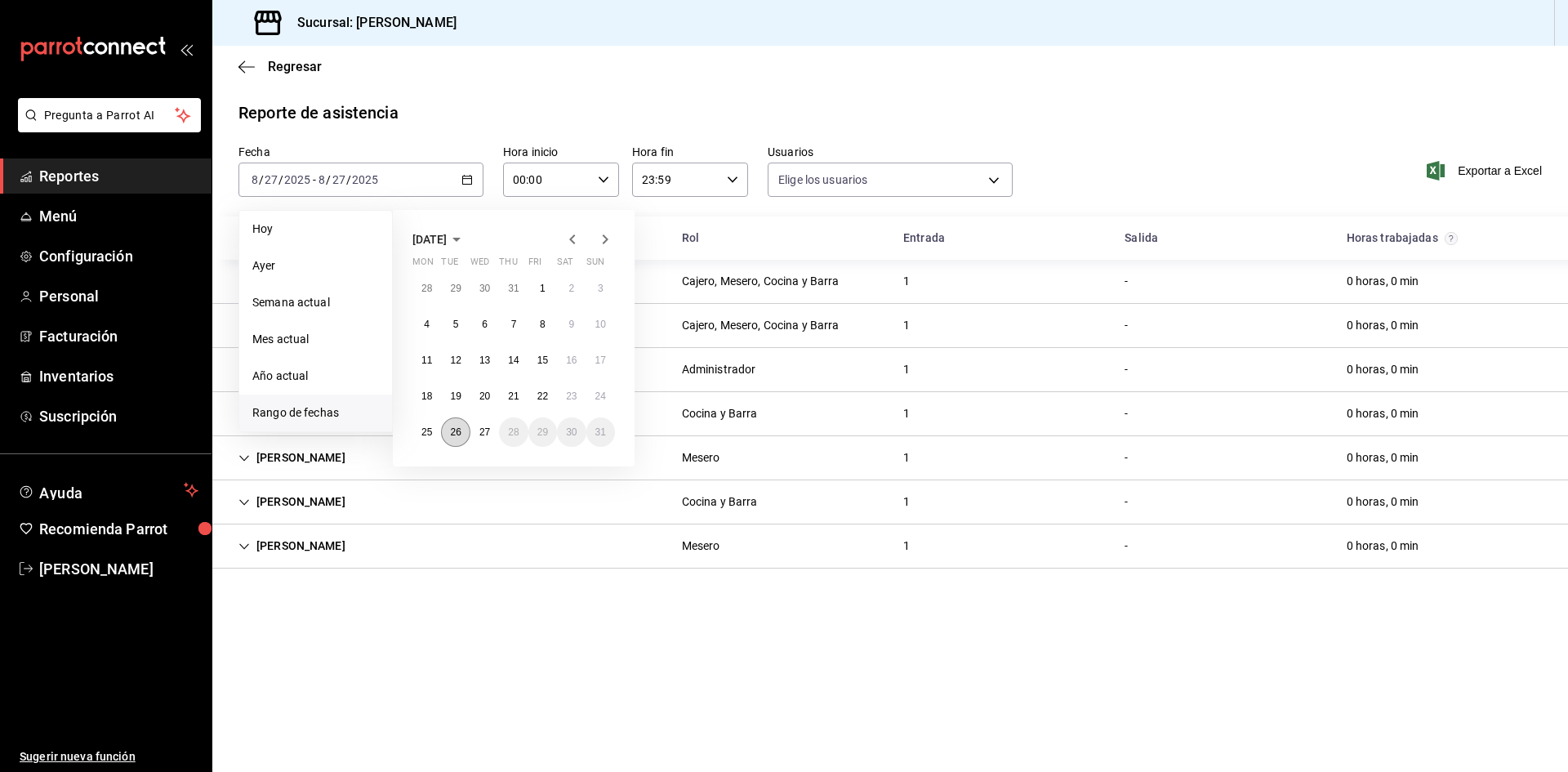
type input "5cc648a5-1545-4cec-8e6f-6942d0b19110,2875a6d1-d4d7-49f5-bdfd-7eef231b61a8,4b04b…"
click at [445, 437] on button "26" at bounding box center [455, 432] width 28 height 29
click at [474, 403] on button "20" at bounding box center [484, 396] width 28 height 29
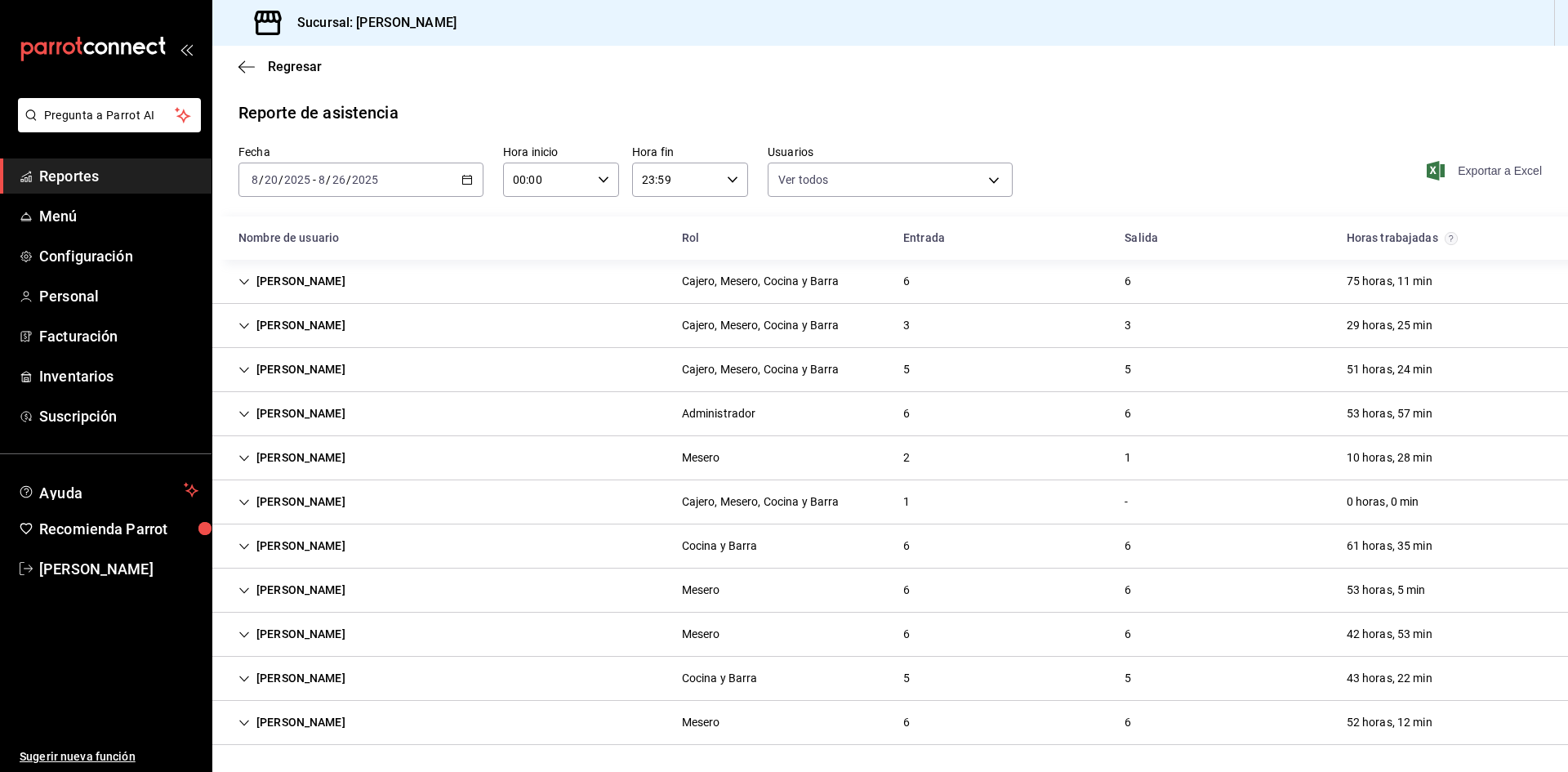
click at [1517, 169] on span "Exportar a Excel" at bounding box center [1486, 171] width 112 height 20
click at [92, 182] on span "Reportes" at bounding box center [118, 176] width 159 height 22
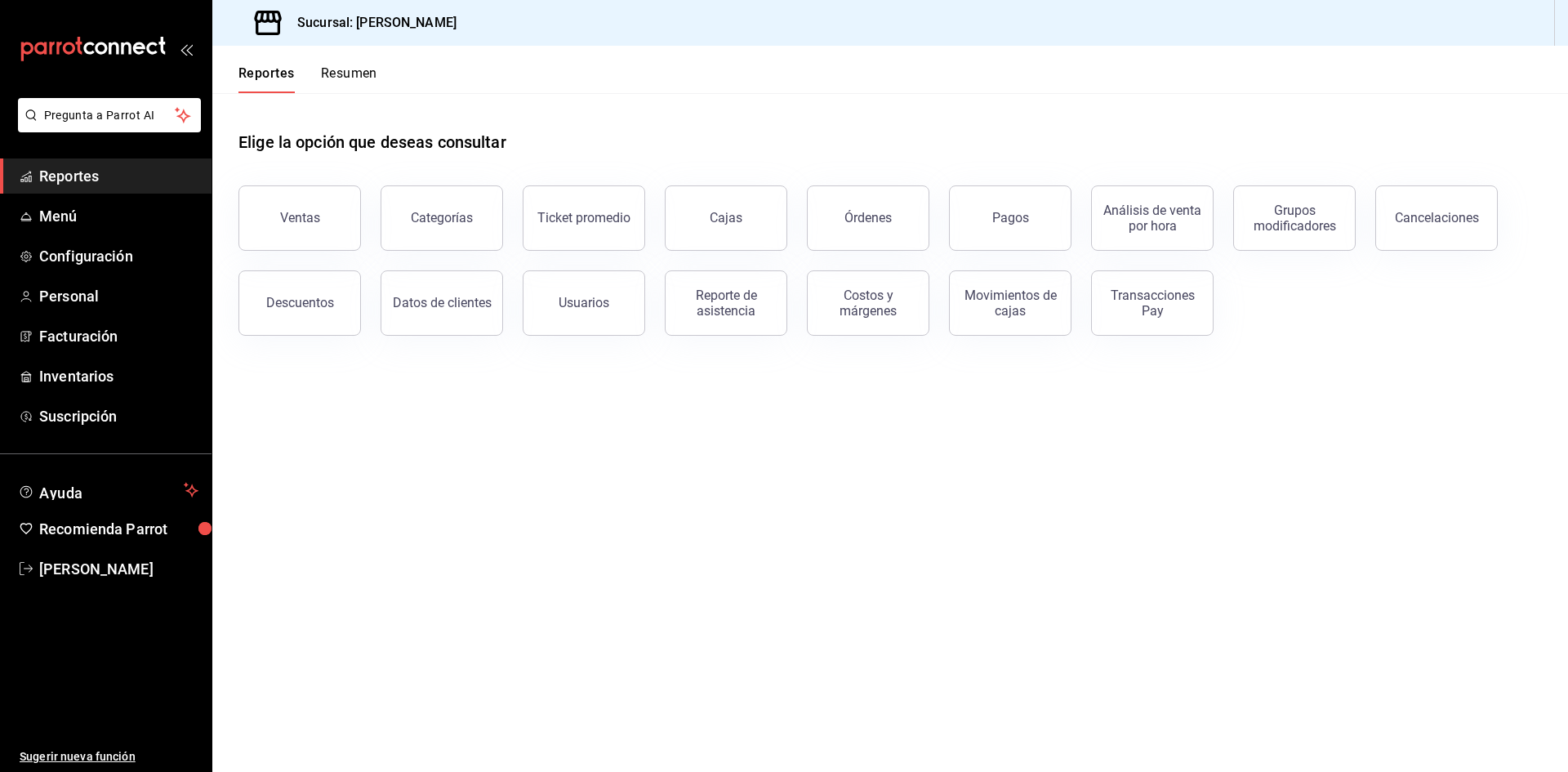
click at [1006, 217] on div "Pagos" at bounding box center [1010, 217] width 37 height 16
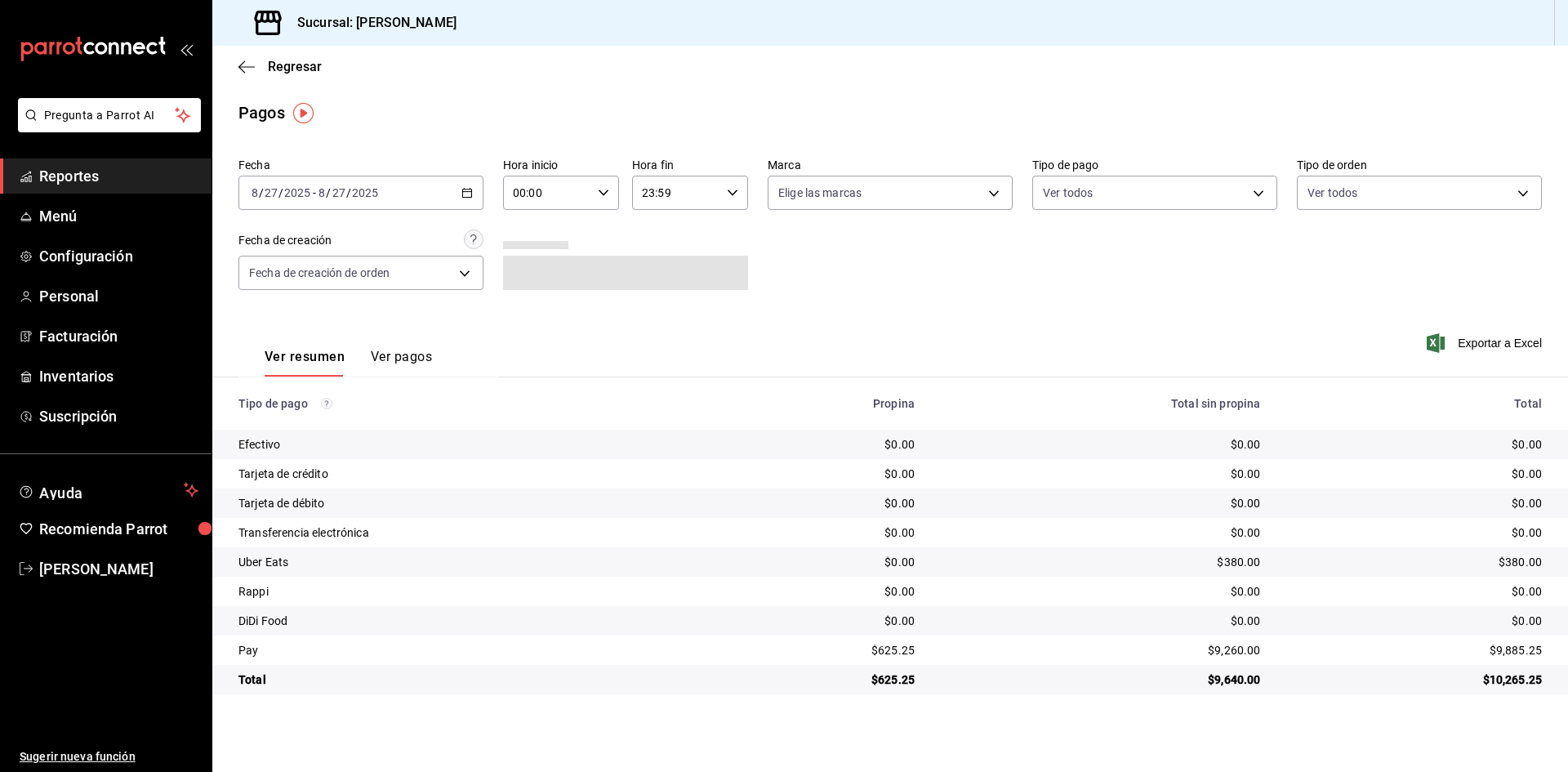
click at [463, 190] on icon "button" at bounding box center [467, 193] width 12 height 12
click at [341, 423] on span "Rango de fechas" at bounding box center [315, 426] width 127 height 17
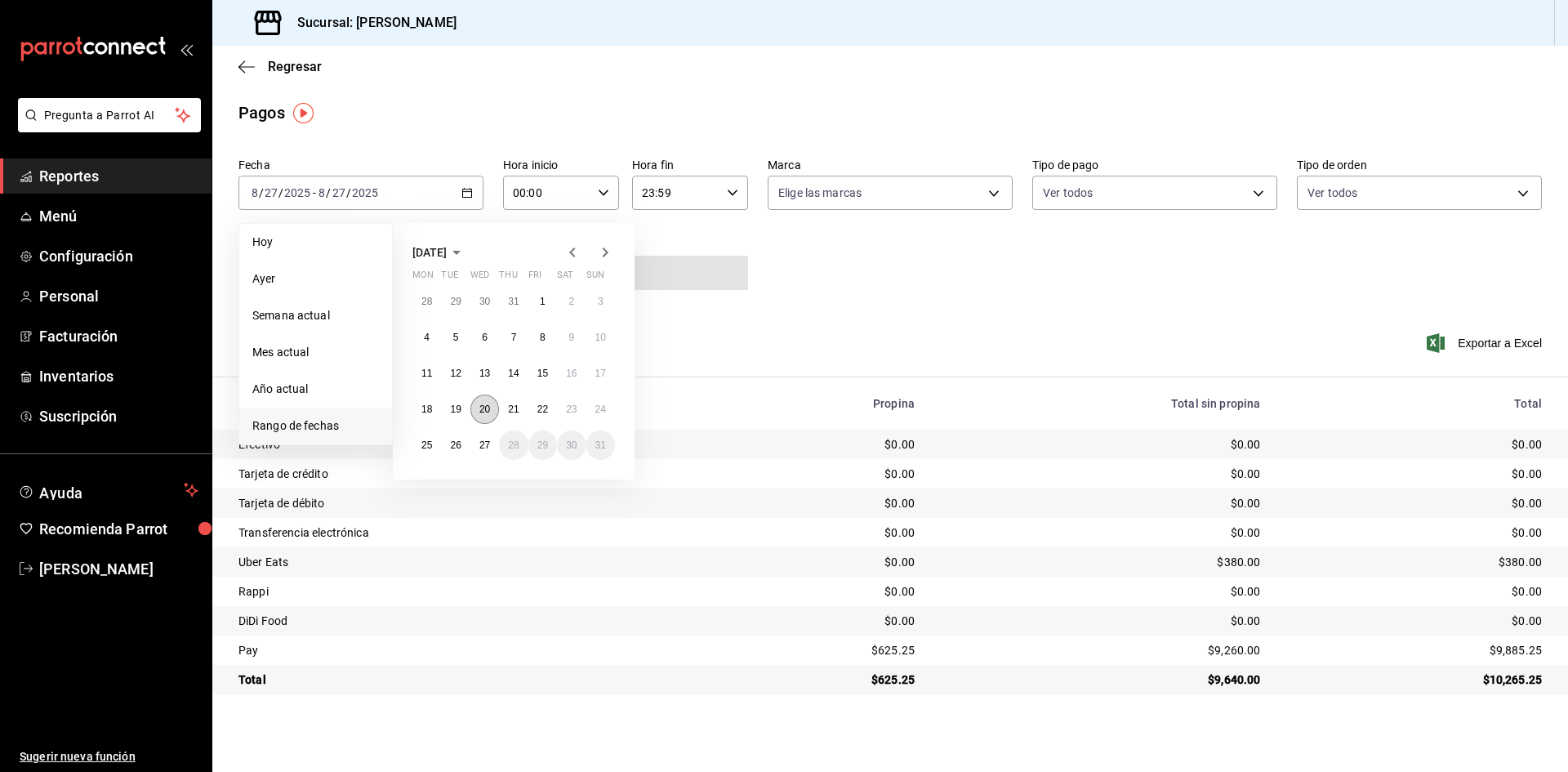
click at [482, 415] on button "20" at bounding box center [484, 409] width 28 height 29
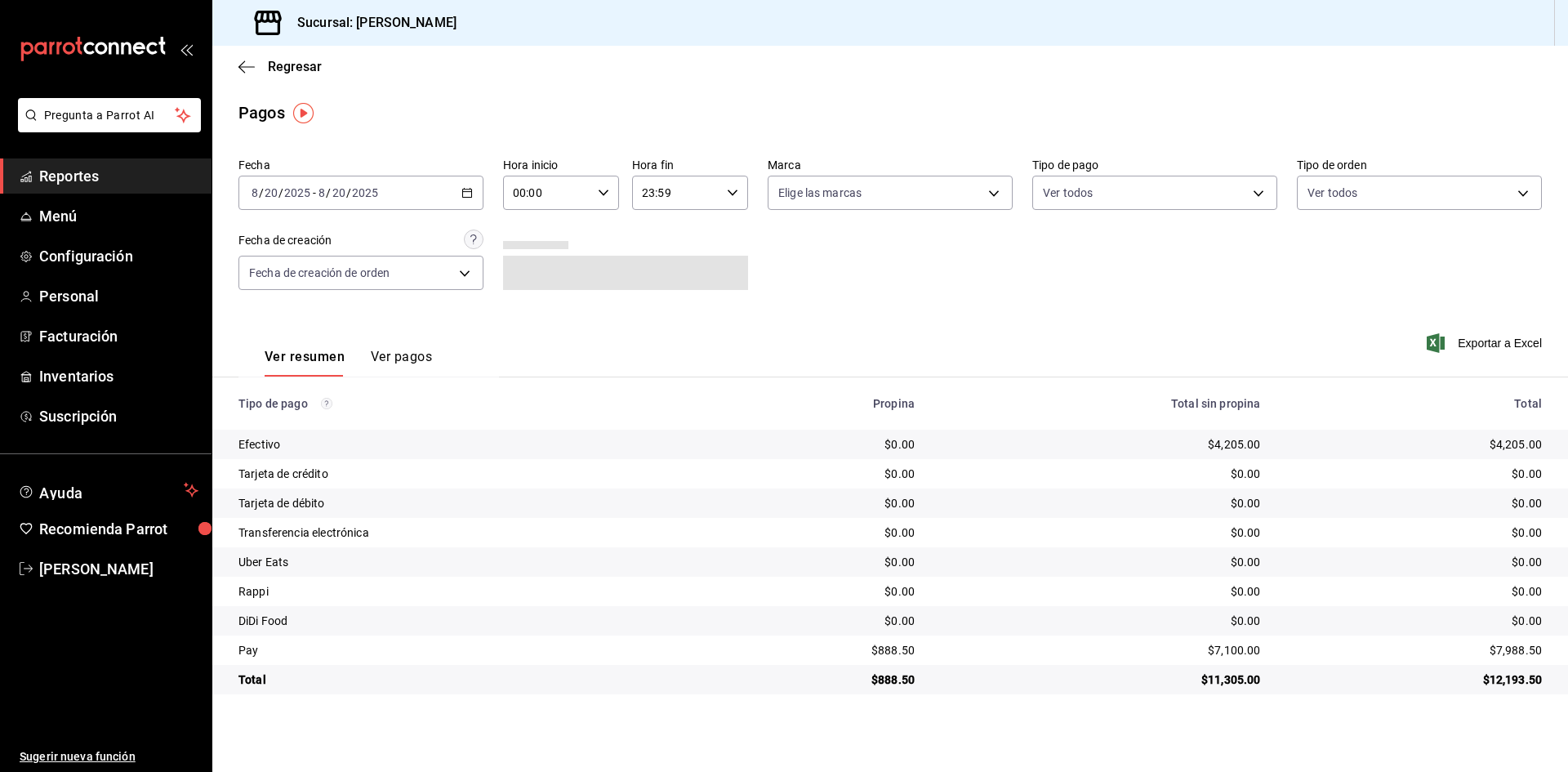
click at [413, 361] on button "Ver pagos" at bounding box center [402, 362] width 62 height 27
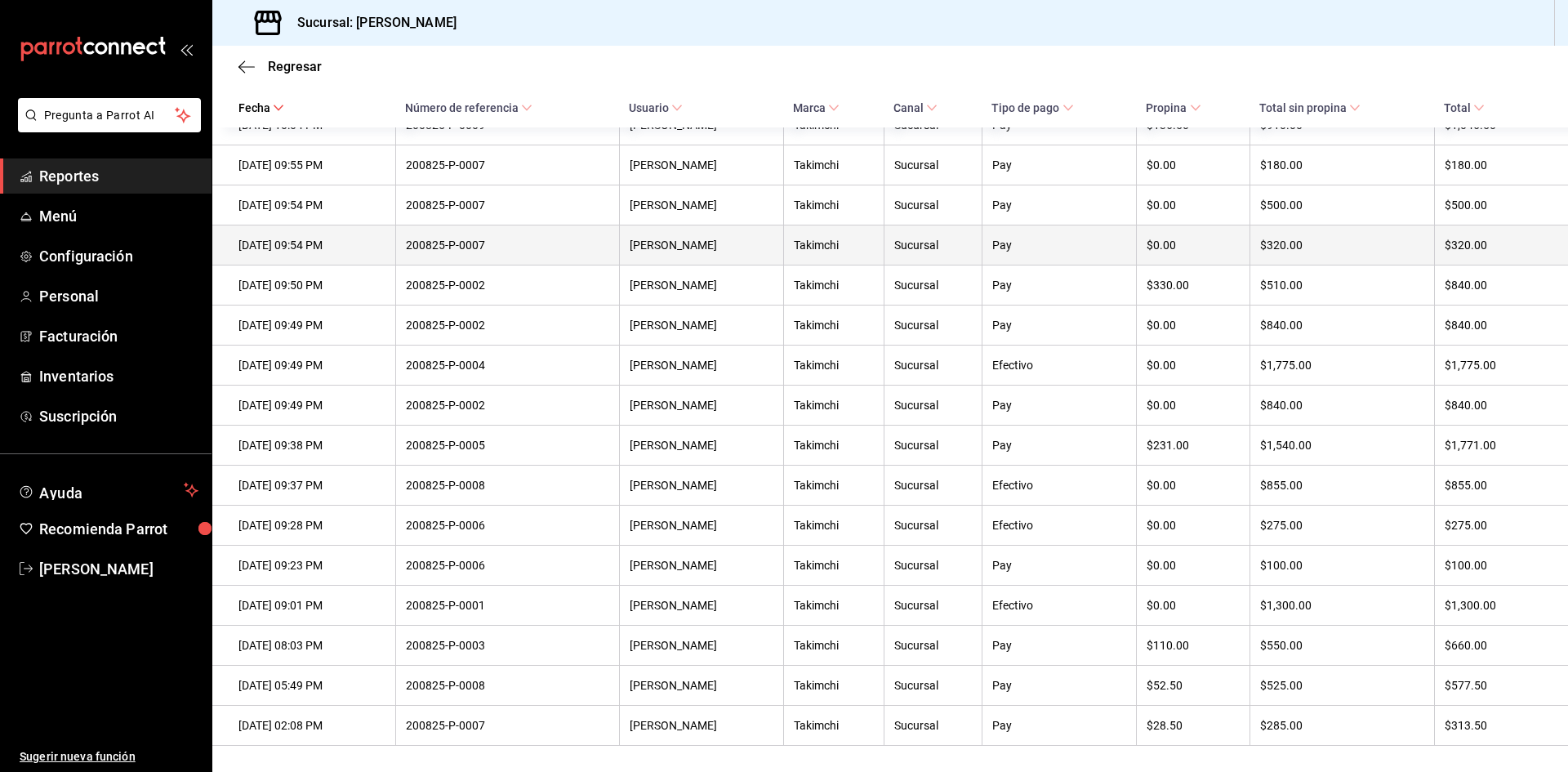
scroll to position [244, 0]
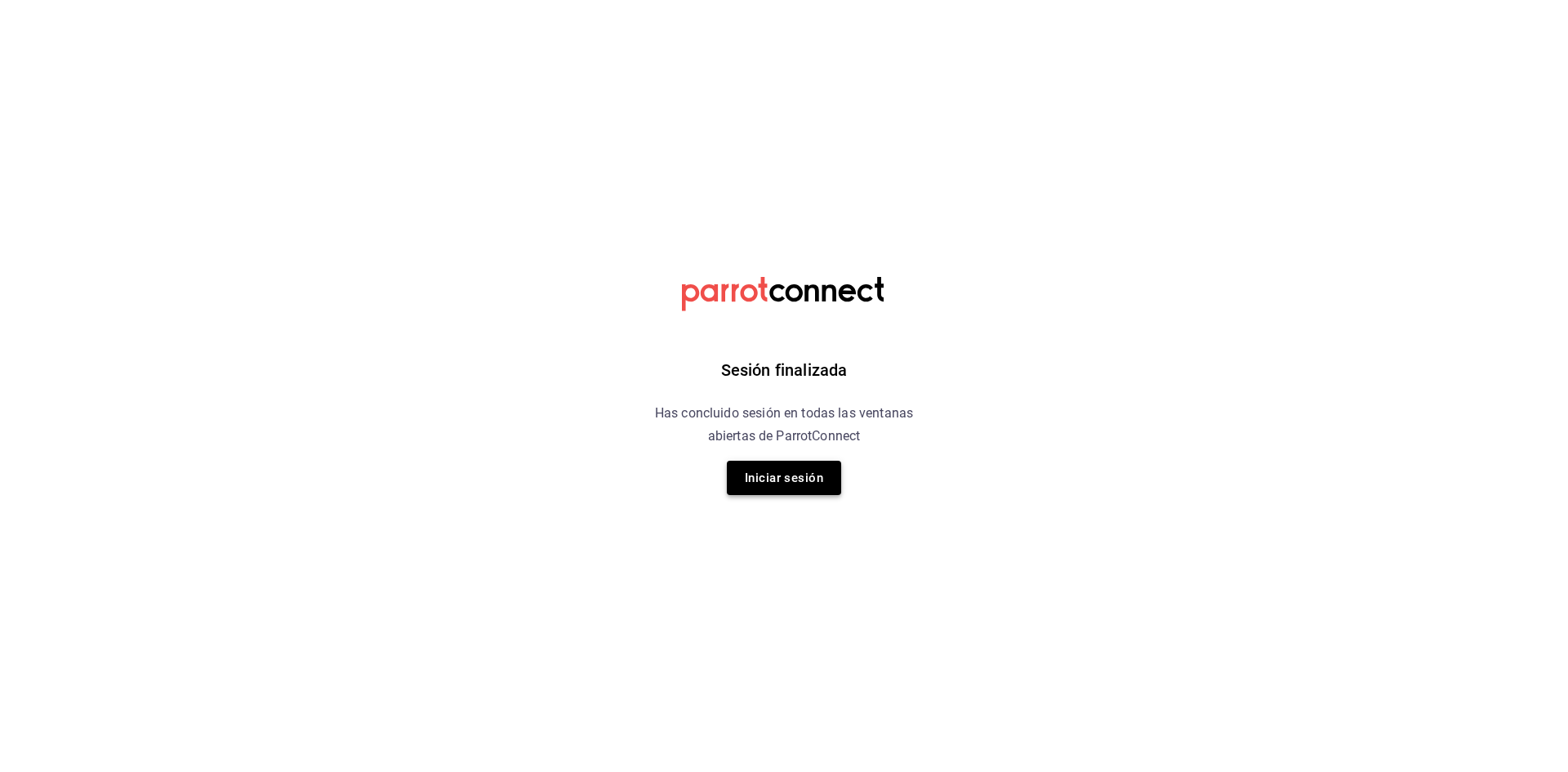
click at [824, 473] on button "Iniciar sesión" at bounding box center [783, 478] width 114 height 34
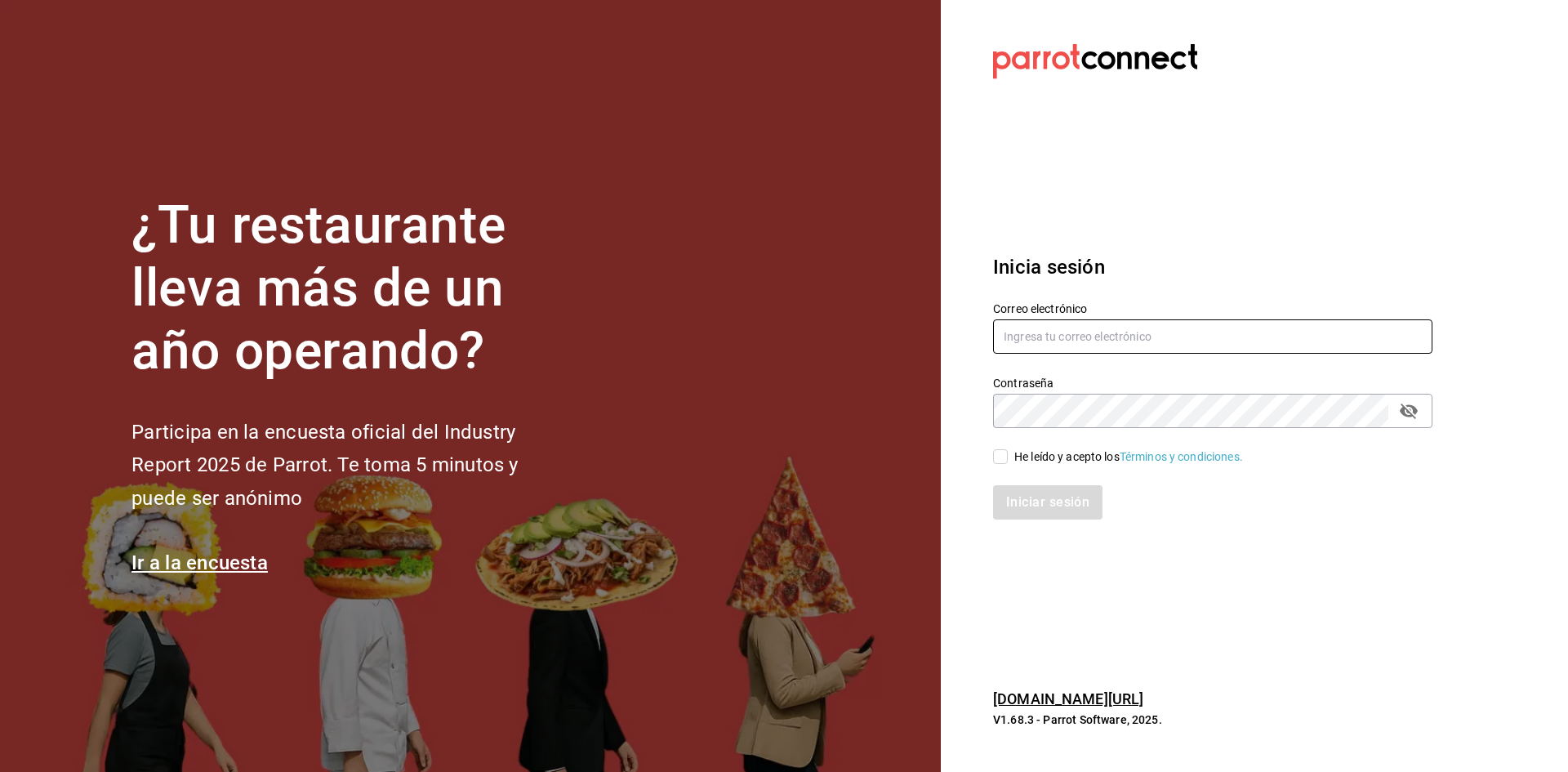
type input "seungwon@hotmail.com"
click at [1074, 469] on div "Iniciar sesión" at bounding box center [1203, 492] width 459 height 54
click at [1078, 458] on div "He leído y acepto los Términos y condiciones." at bounding box center [1129, 457] width 229 height 17
click at [1008, 458] on input "He leído y acepto los Términos y condiciones." at bounding box center [1000, 457] width 15 height 15
checkbox input "true"
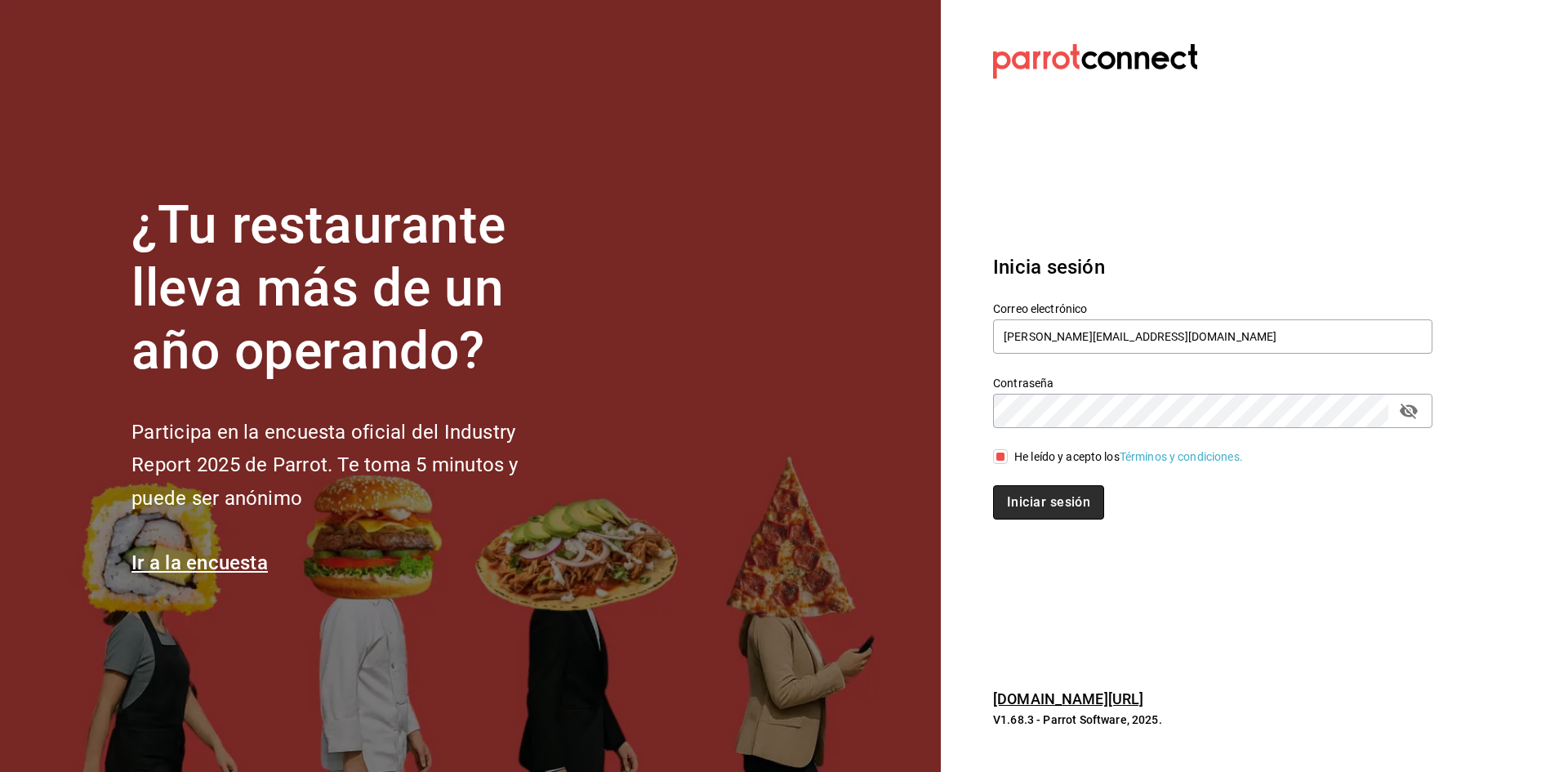
click at [1055, 494] on button "Iniciar sesión" at bounding box center [1048, 502] width 111 height 34
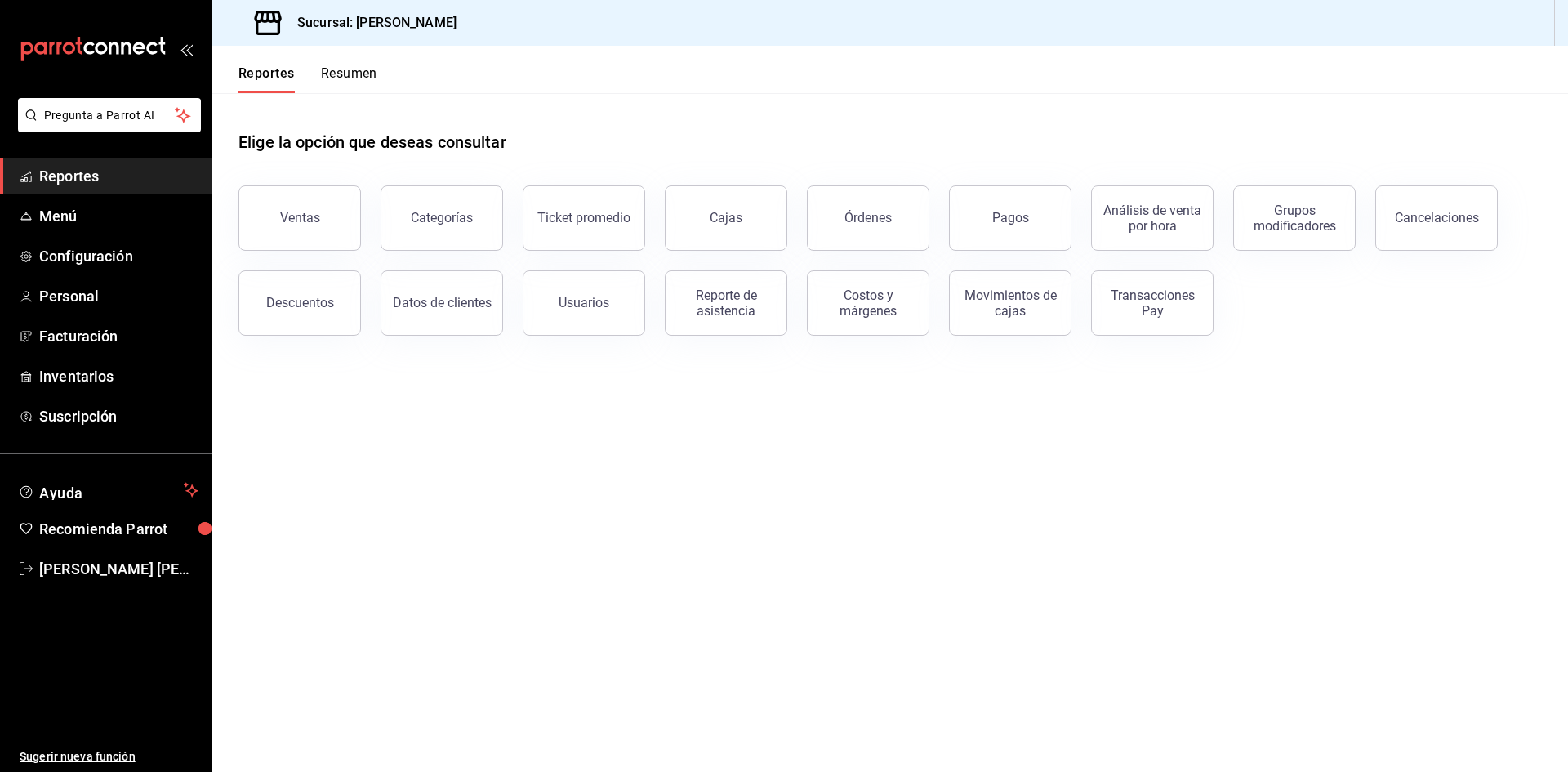
click at [325, 89] on button "Resumen" at bounding box center [350, 79] width 57 height 27
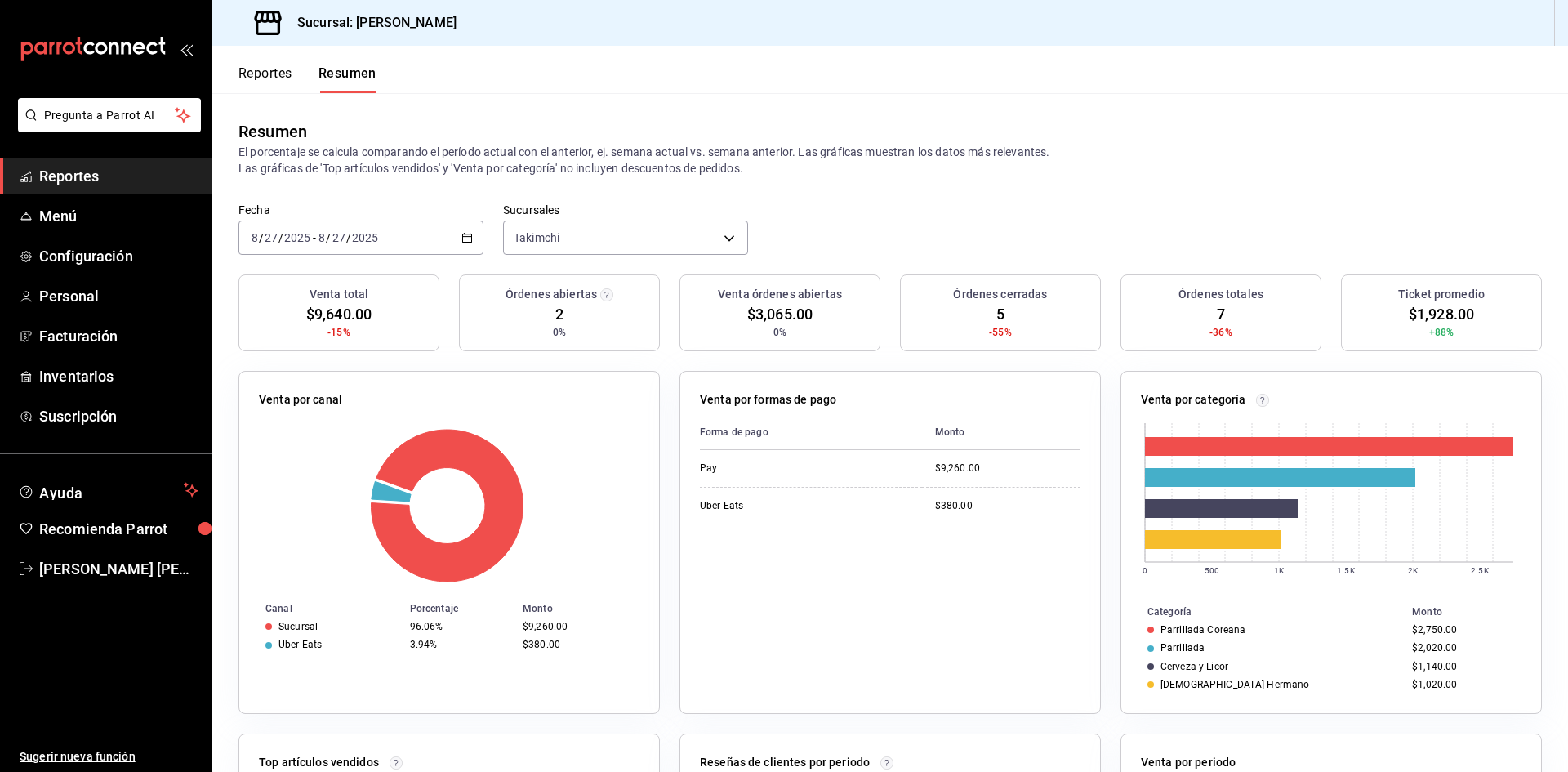
click at [260, 72] on button "Reportes" at bounding box center [265, 79] width 54 height 27
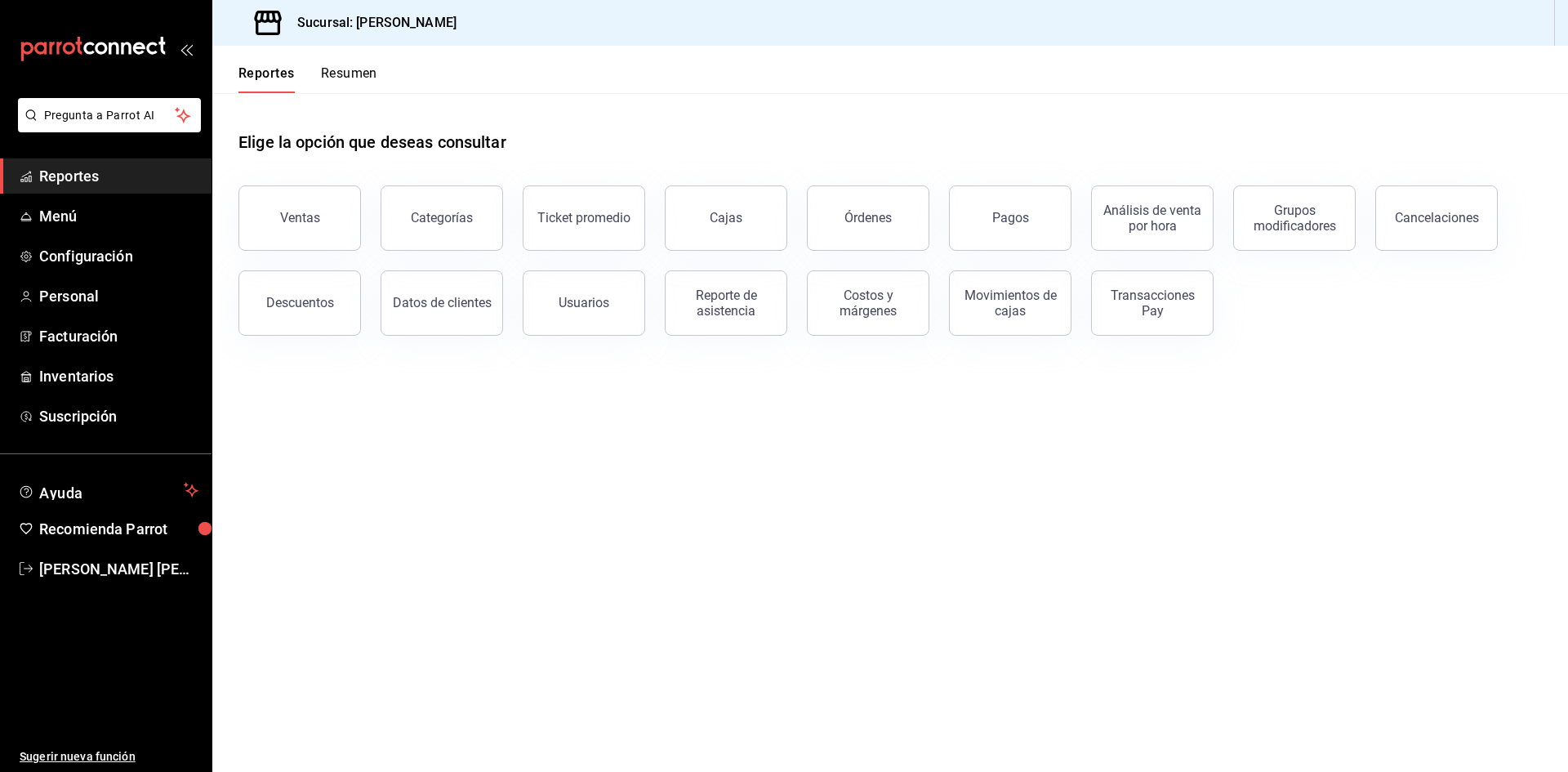
click at [881, 232] on button "Órdenes" at bounding box center [868, 218] width 122 height 66
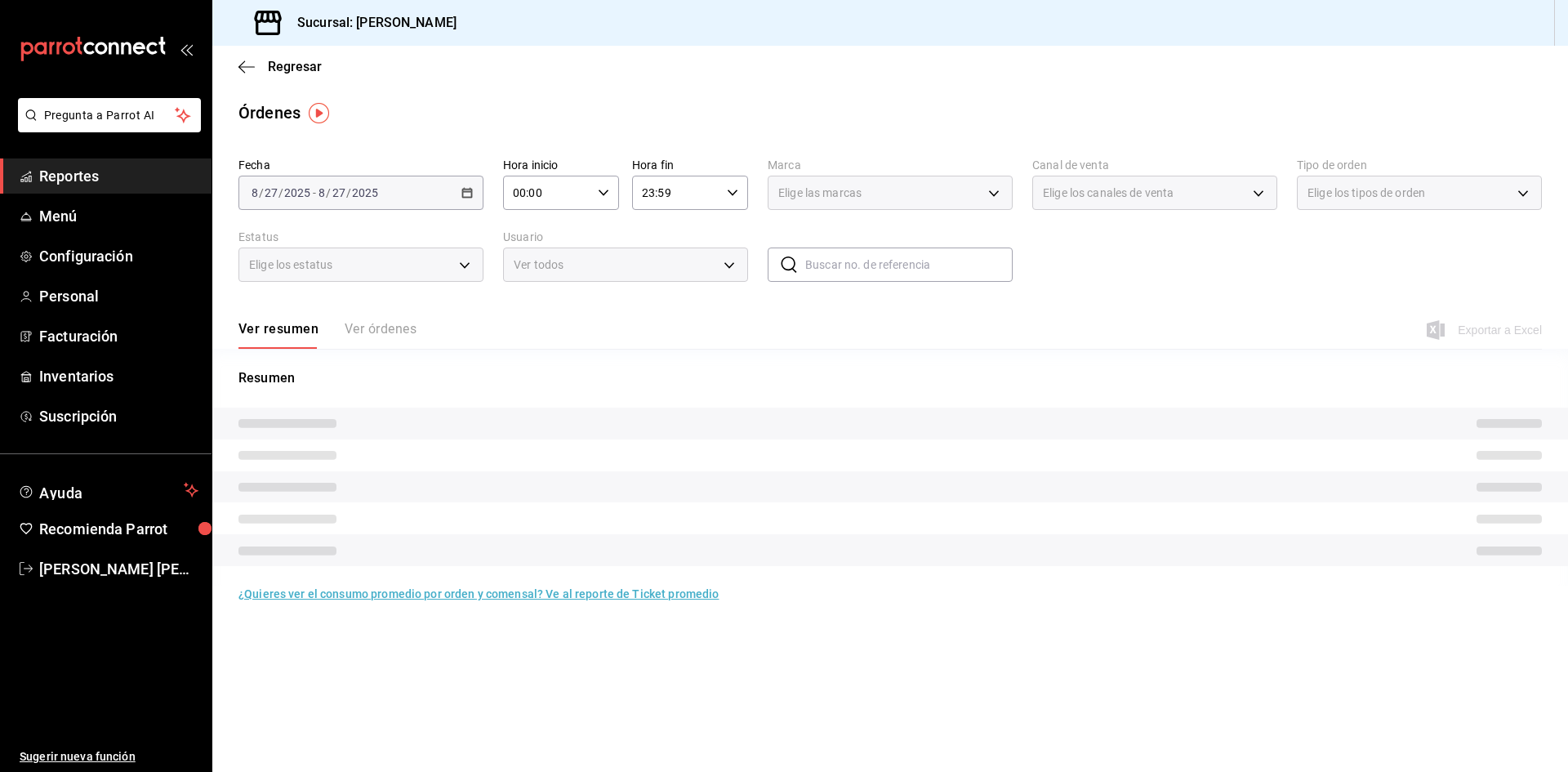
click at [390, 319] on div "Ver resumen Ver órdenes Exportar a Excel" at bounding box center [891, 325] width 1303 height 47
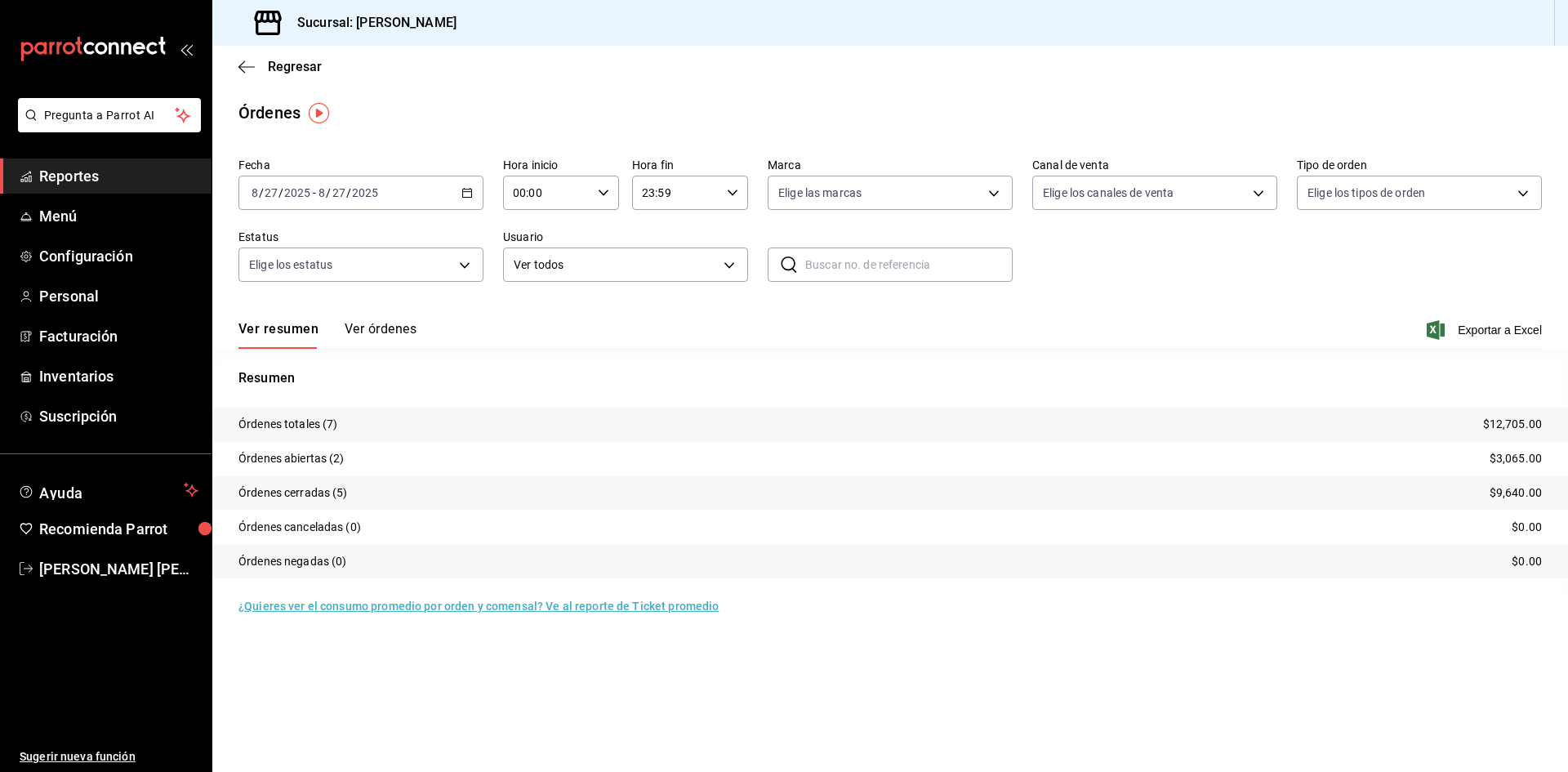
click at [388, 327] on button "Ver órdenes" at bounding box center [380, 335] width 72 height 27
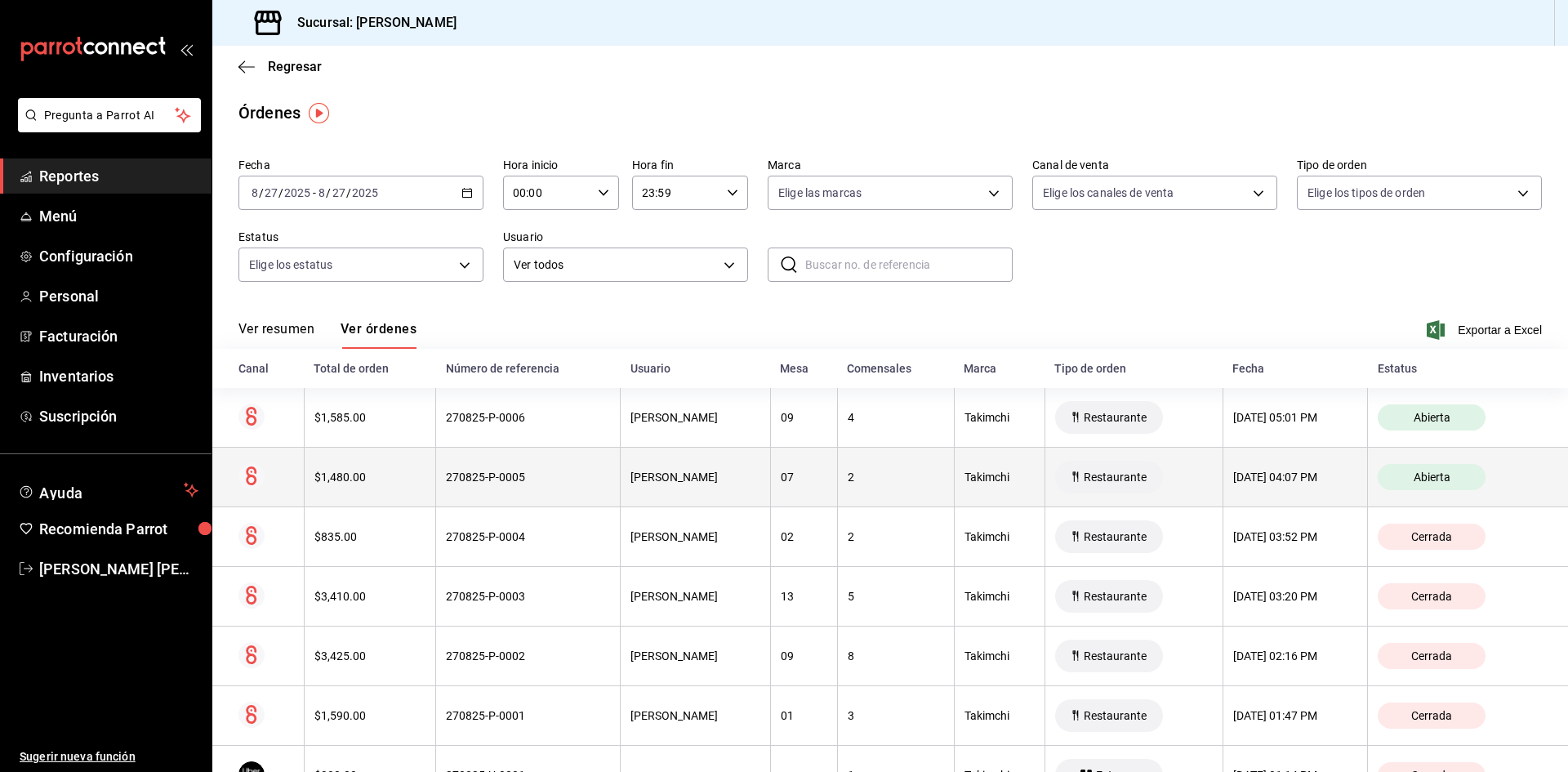
click at [631, 480] on div "[PERSON_NAME]" at bounding box center [695, 477] width 129 height 13
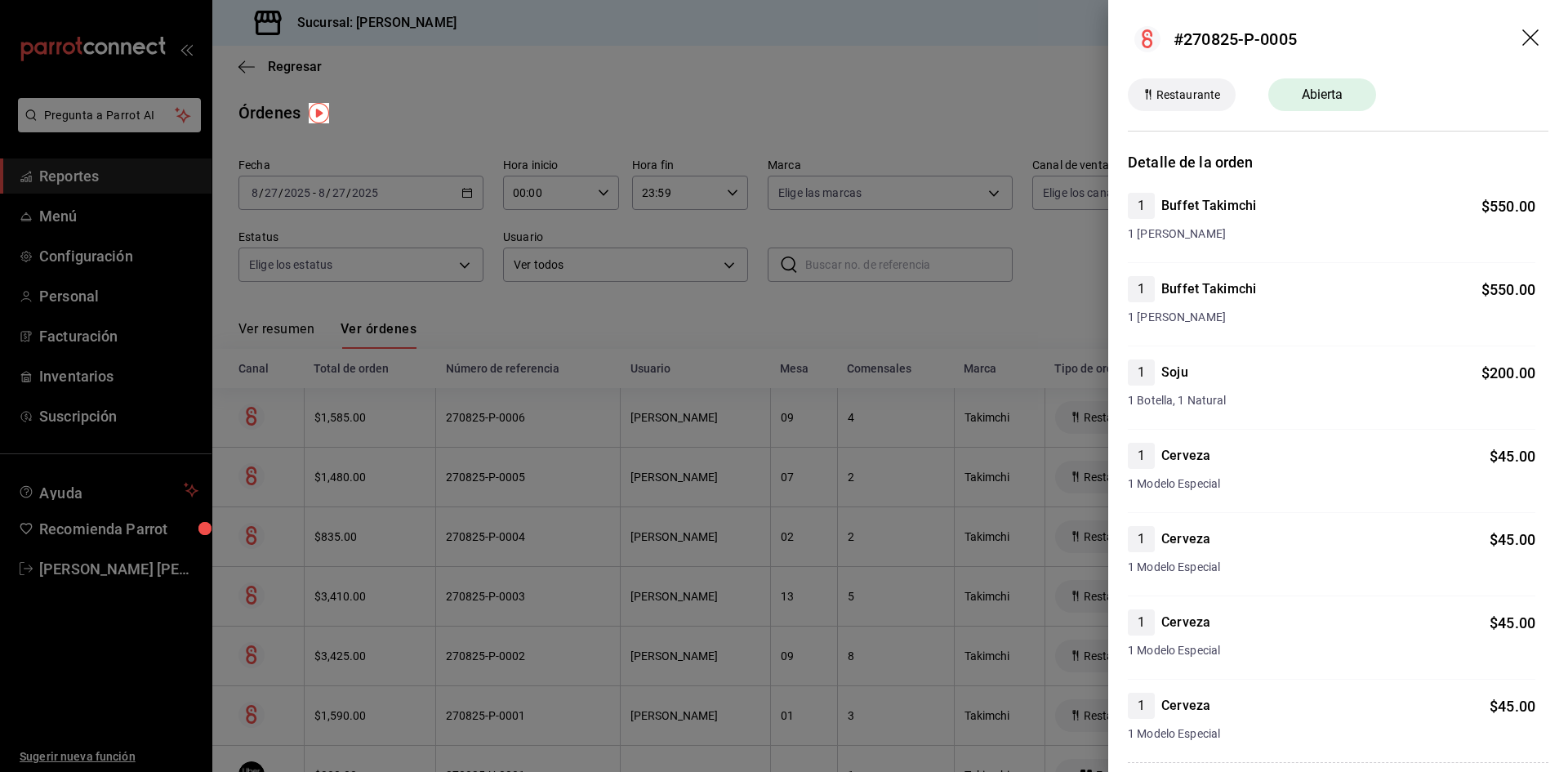
click at [1522, 42] on icon "drag" at bounding box center [1532, 39] width 20 height 20
